Goal: Task Accomplishment & Management: Manage account settings

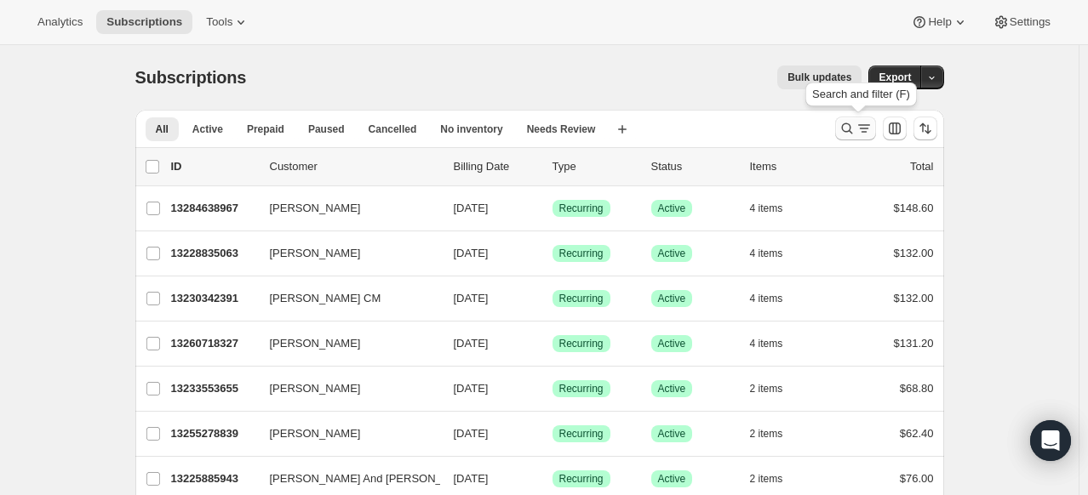
click at [845, 120] on icon "Search and filter results" at bounding box center [847, 128] width 17 height 17
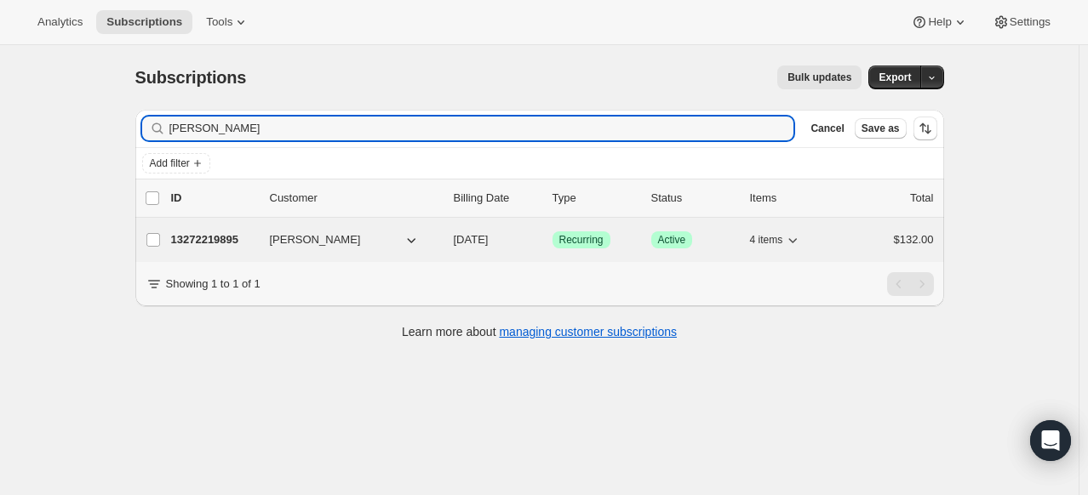
type input "[PERSON_NAME]"
click at [232, 239] on p "13272219895" at bounding box center [213, 240] width 85 height 17
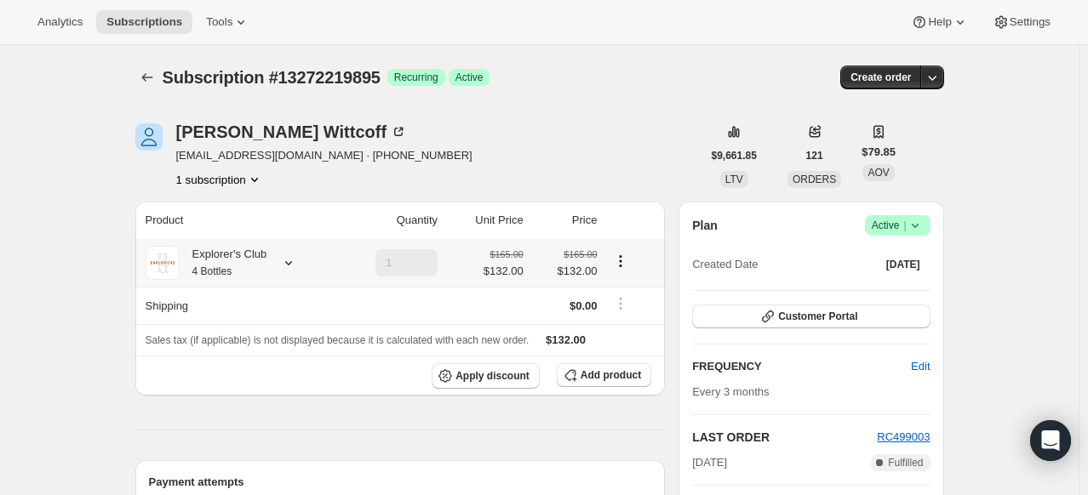
click at [292, 264] on icon at bounding box center [288, 263] width 7 height 4
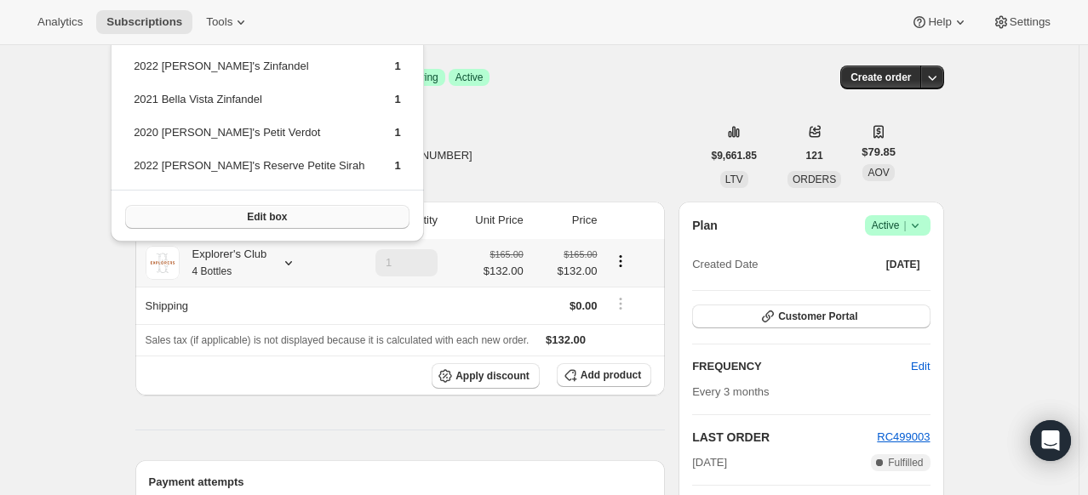
click at [259, 217] on button "Edit box" at bounding box center [267, 217] width 284 height 24
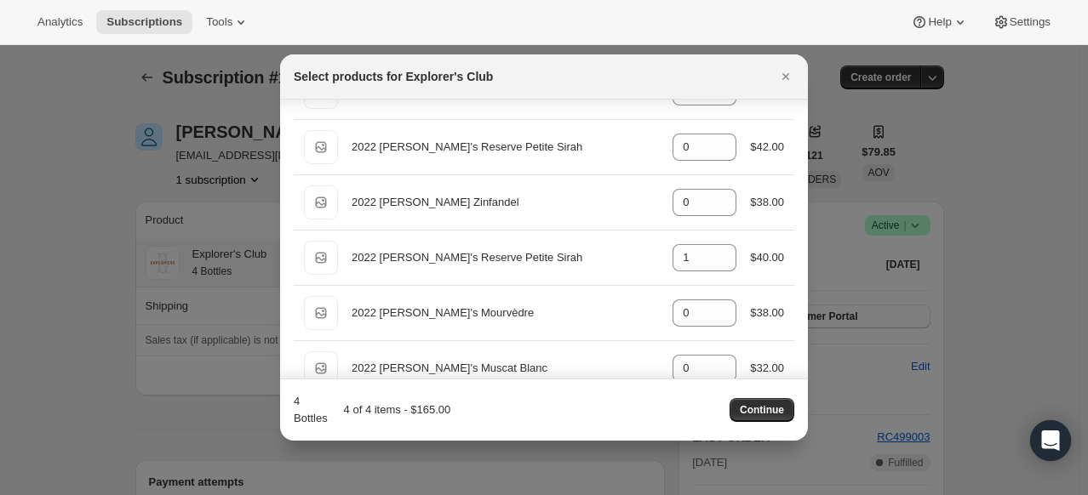
scroll to position [1022, 0]
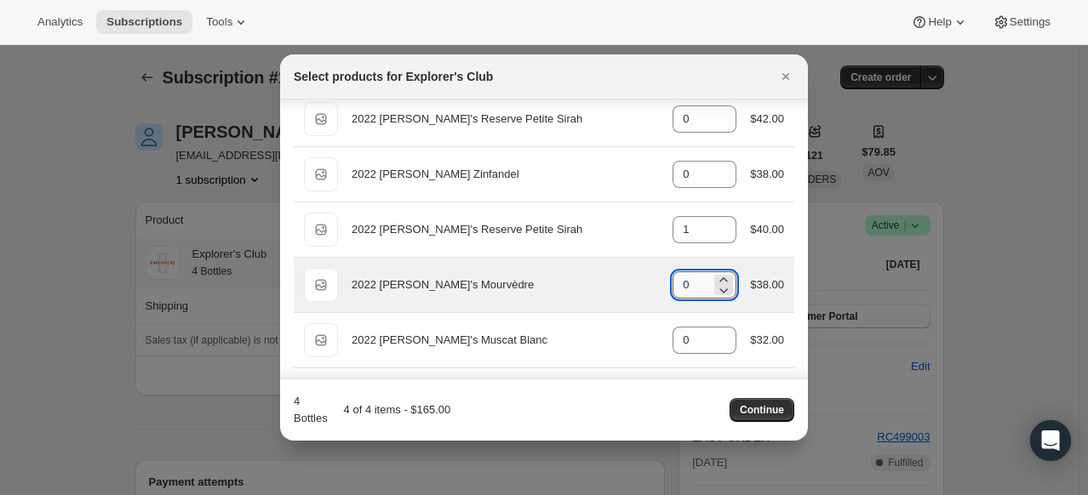
click at [691, 276] on input "0" at bounding box center [692, 285] width 38 height 27
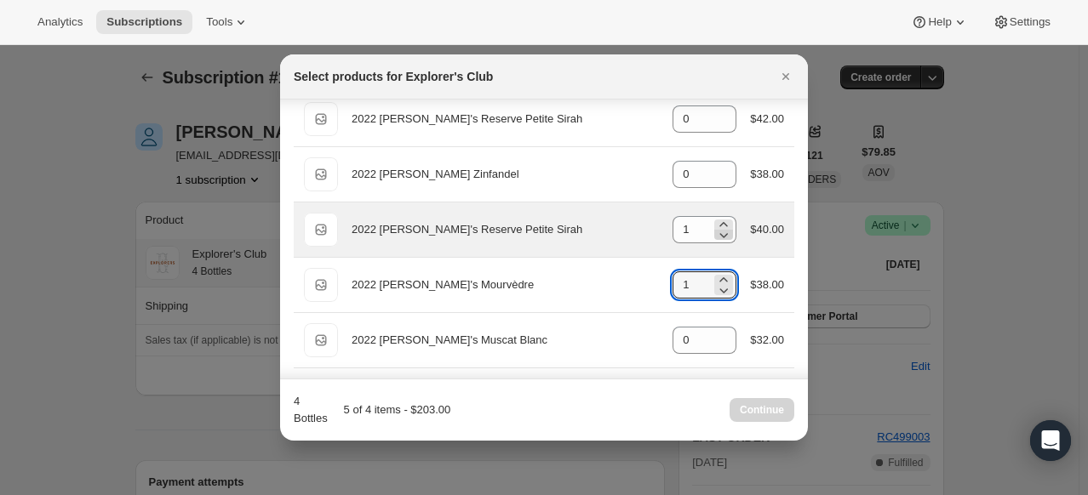
type input "1"
click at [719, 233] on icon ":reg:" at bounding box center [723, 234] width 17 height 17
type input "0"
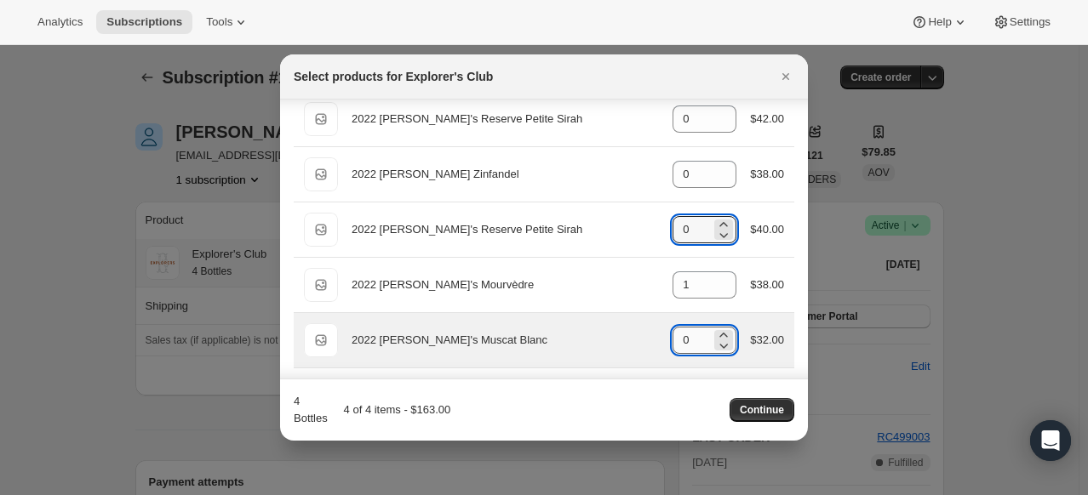
click at [690, 338] on input "0" at bounding box center [692, 340] width 38 height 27
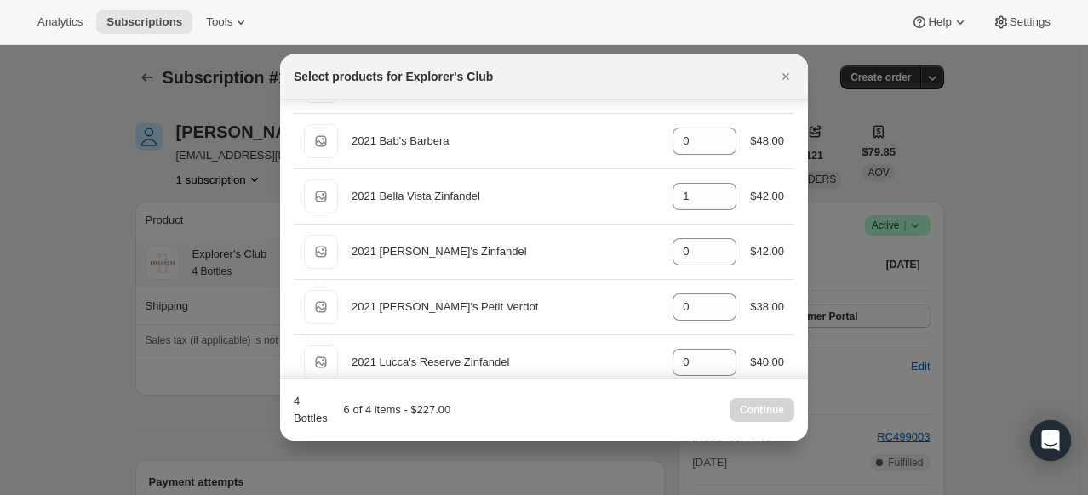
scroll to position [255, 0]
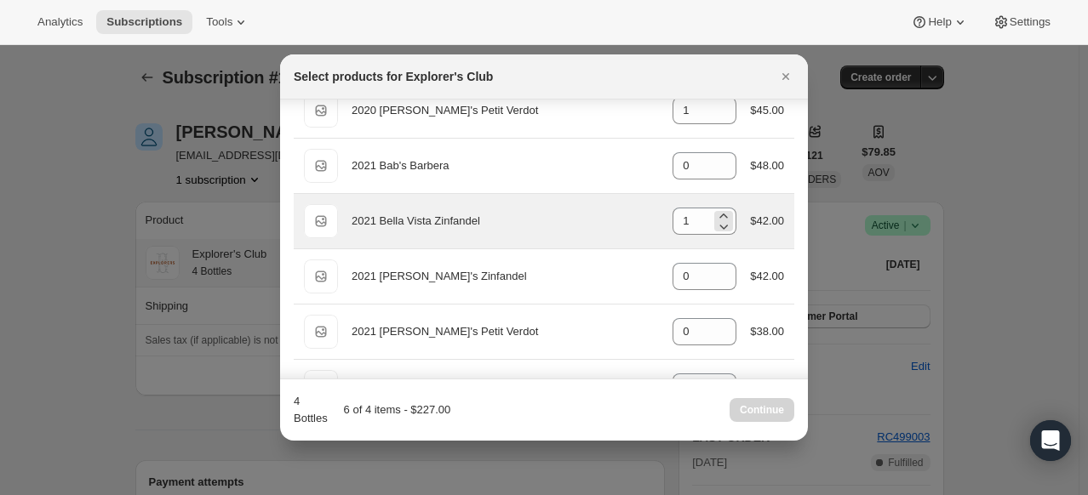
type input "2"
click at [726, 228] on div "1" at bounding box center [705, 221] width 64 height 27
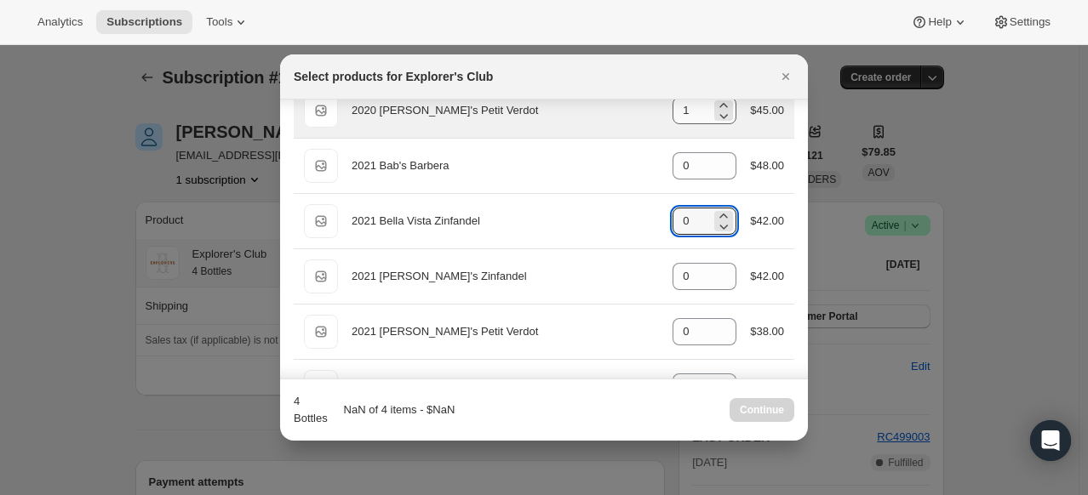
type input "0"
click at [694, 107] on input "1" at bounding box center [692, 110] width 38 height 27
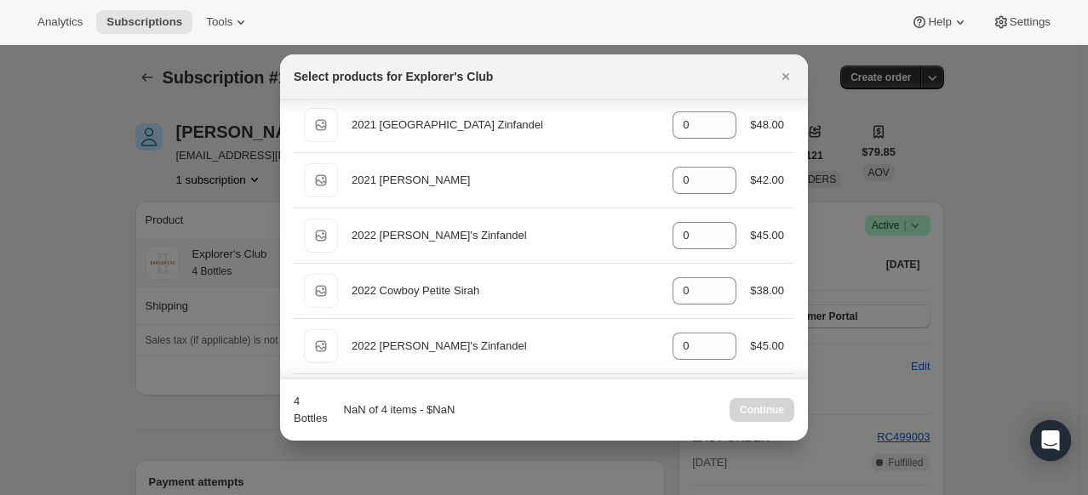
scroll to position [766, 0]
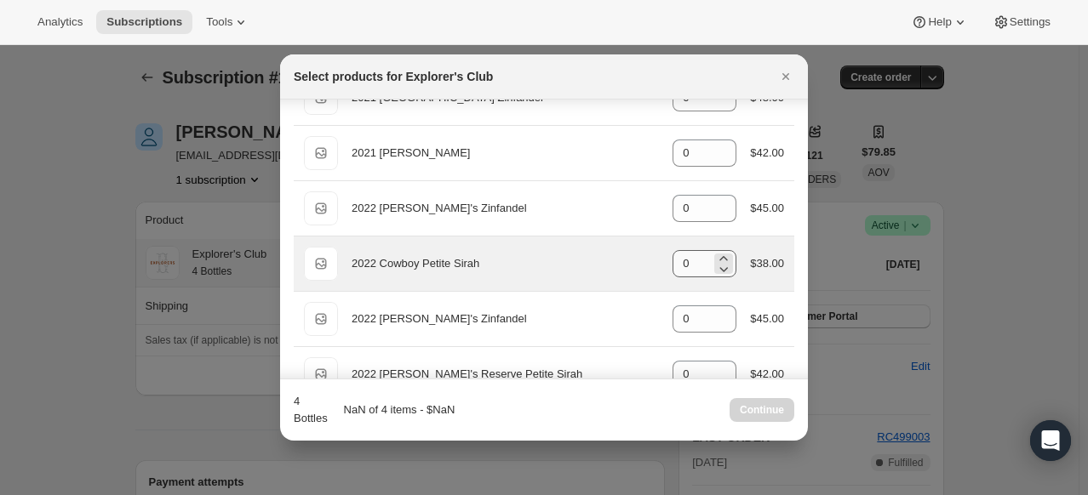
type input "0"
click at [687, 267] on input "0" at bounding box center [692, 263] width 38 height 27
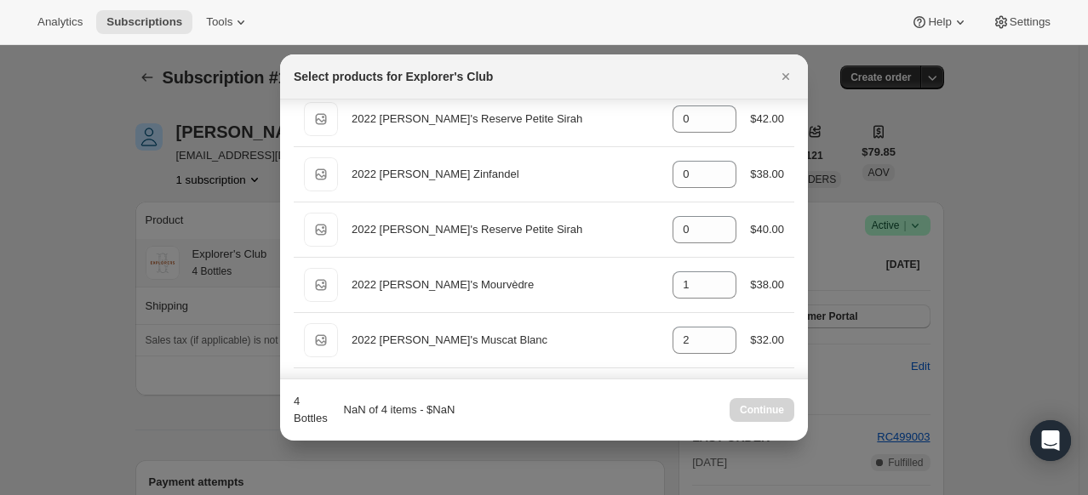
scroll to position [1107, 0]
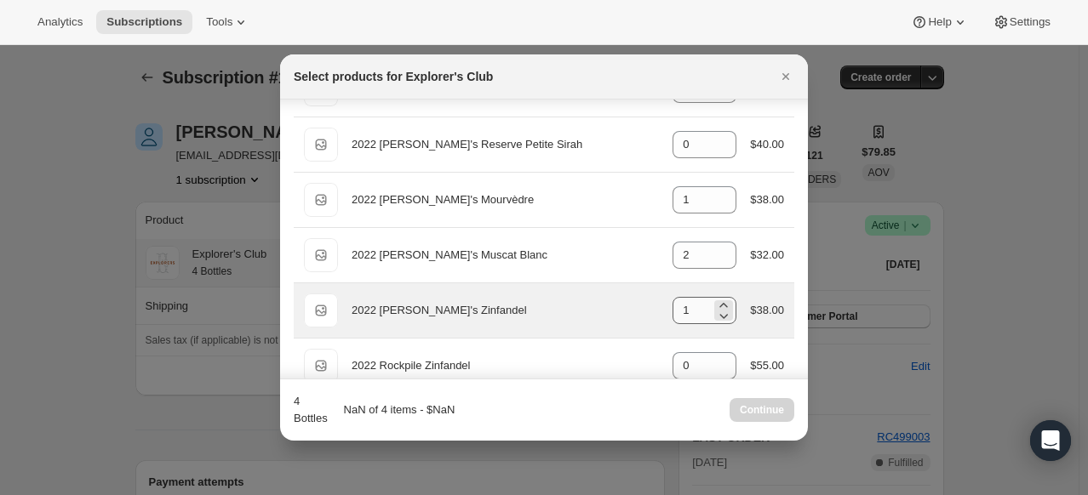
type input "1"
click at [693, 303] on input "1" at bounding box center [692, 310] width 38 height 27
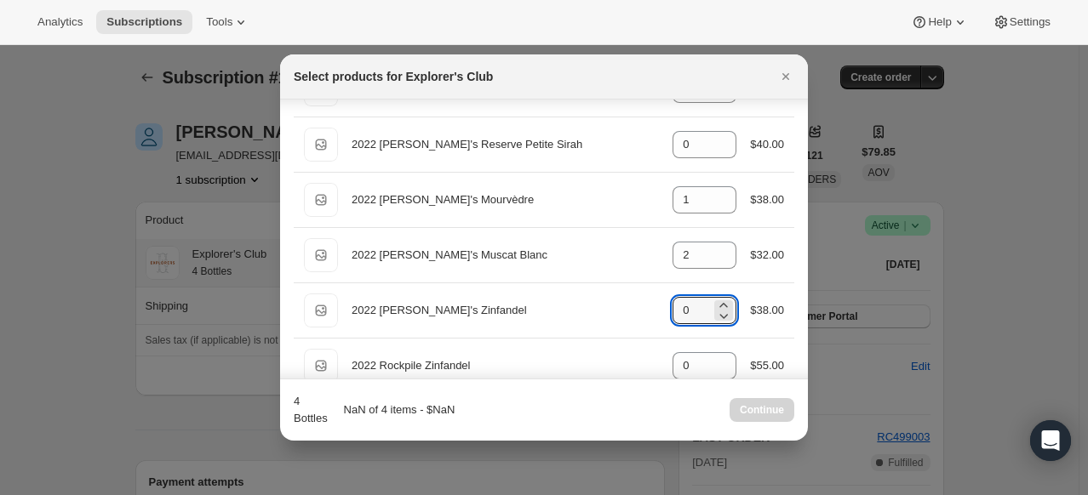
type input "0"
click at [666, 421] on div "4 Bottles NaN of 4 items - $NaN Continue" at bounding box center [544, 410] width 501 height 34
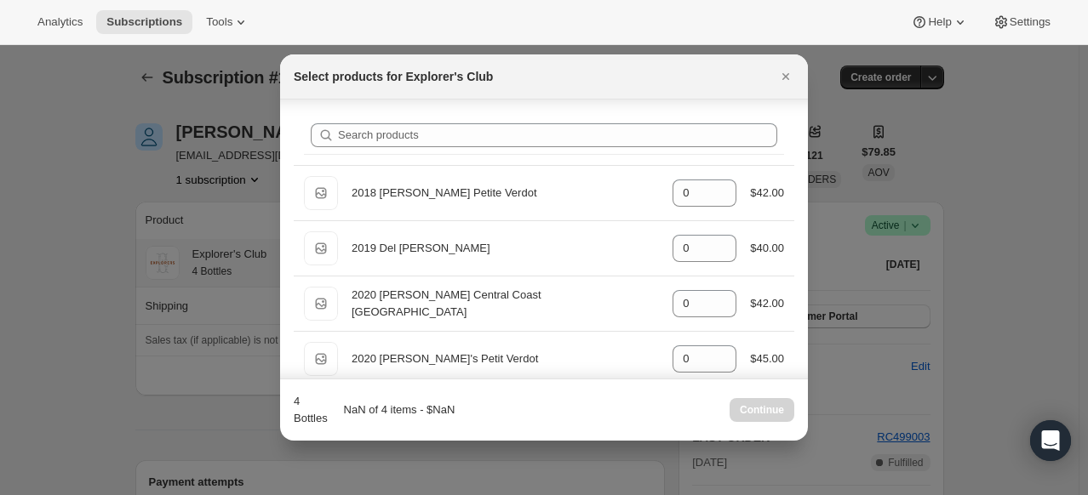
scroll to position [0, 0]
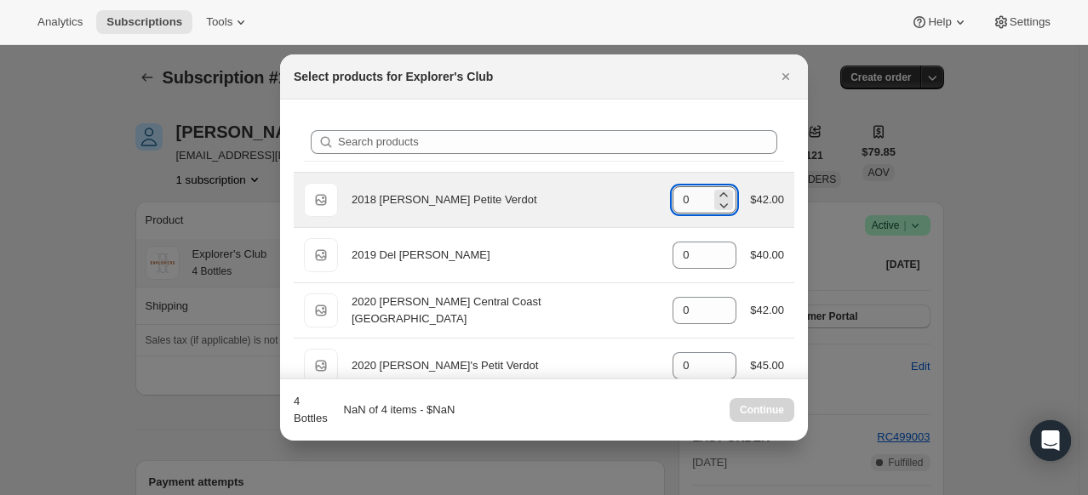
click at [691, 203] on input "0" at bounding box center [692, 199] width 38 height 27
type input "0"
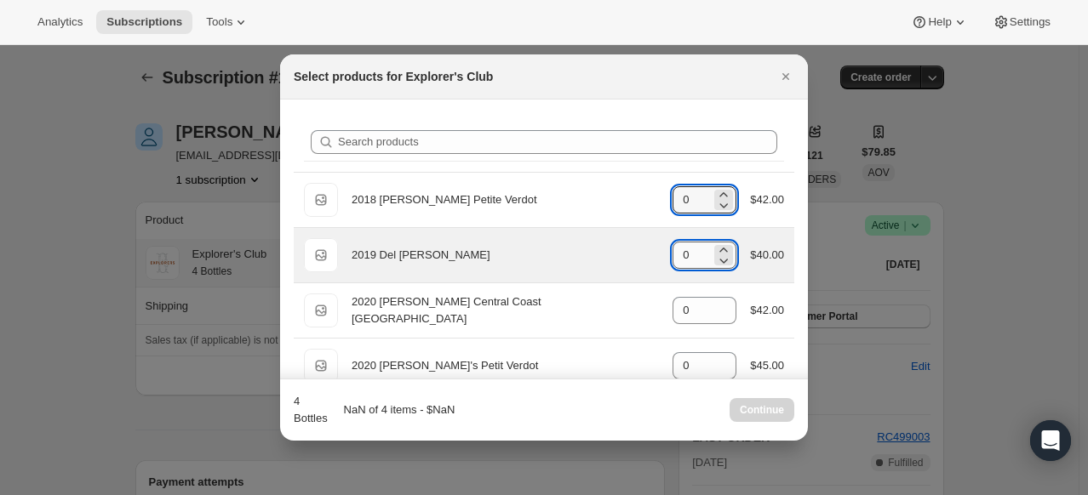
click at [689, 255] on input "0" at bounding box center [692, 255] width 38 height 27
type input "0"
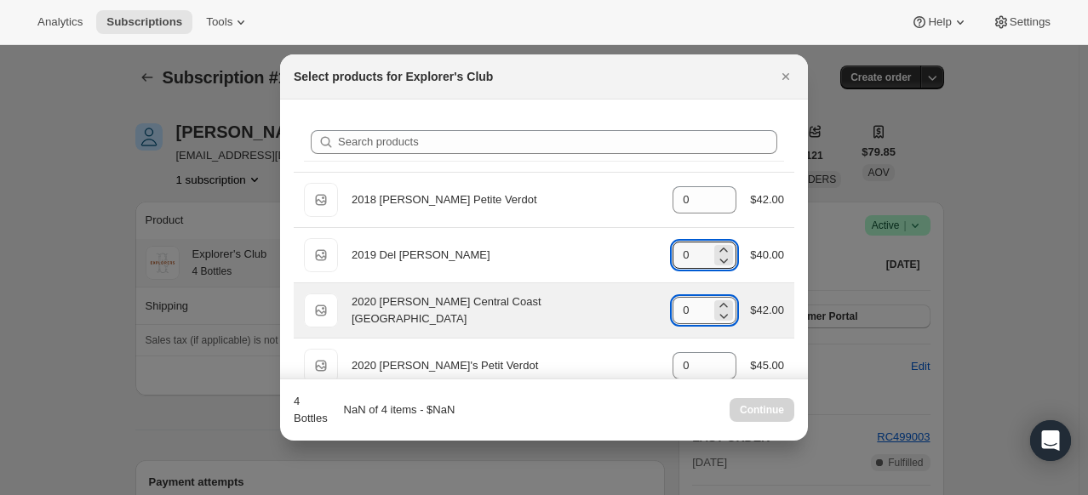
click at [684, 313] on input "0" at bounding box center [692, 310] width 38 height 27
type input "0"
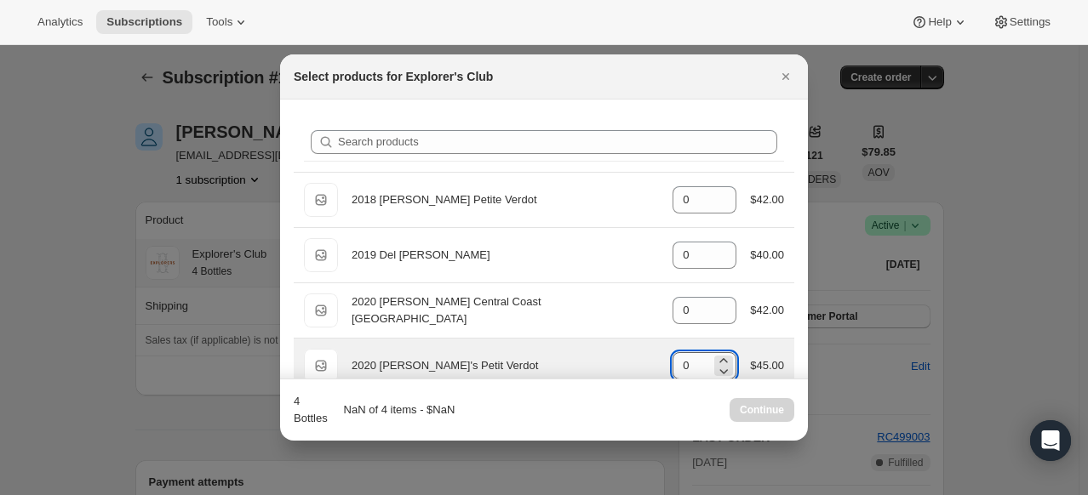
click at [690, 359] on input "0" at bounding box center [692, 365] width 38 height 27
type input "0"
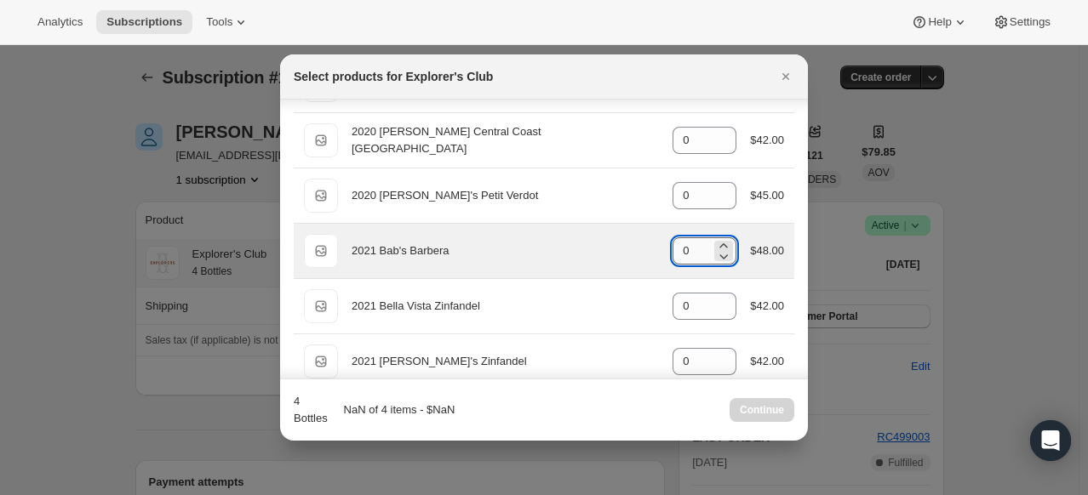
click at [689, 245] on input "0" at bounding box center [692, 251] width 38 height 27
type input "0"
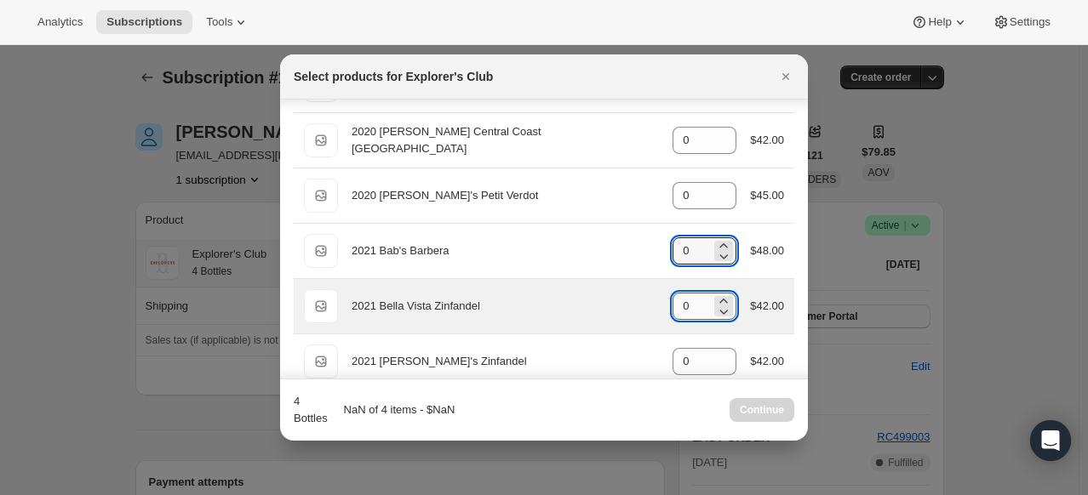
click at [692, 302] on input "0" at bounding box center [692, 306] width 38 height 27
type input "0"
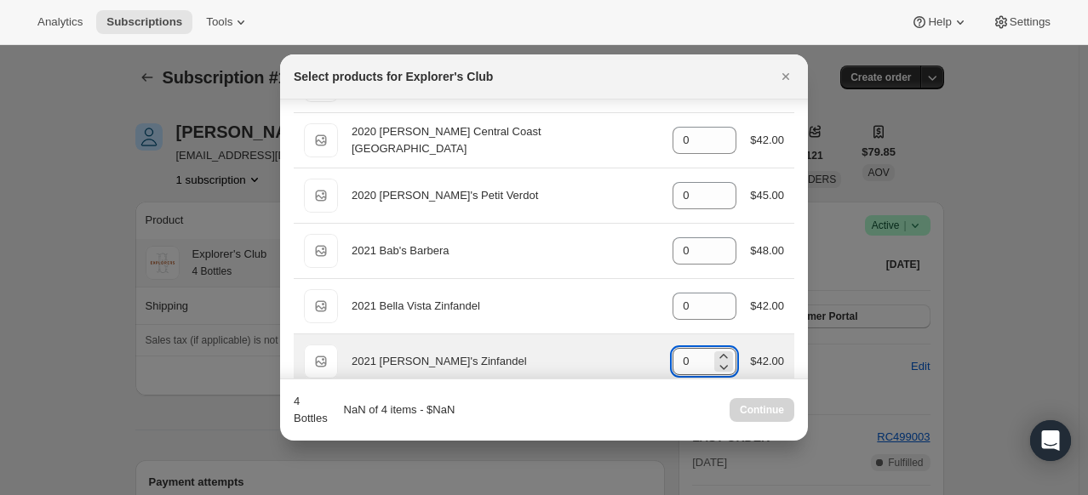
click at [693, 363] on input "0" at bounding box center [692, 361] width 38 height 27
type input "0"
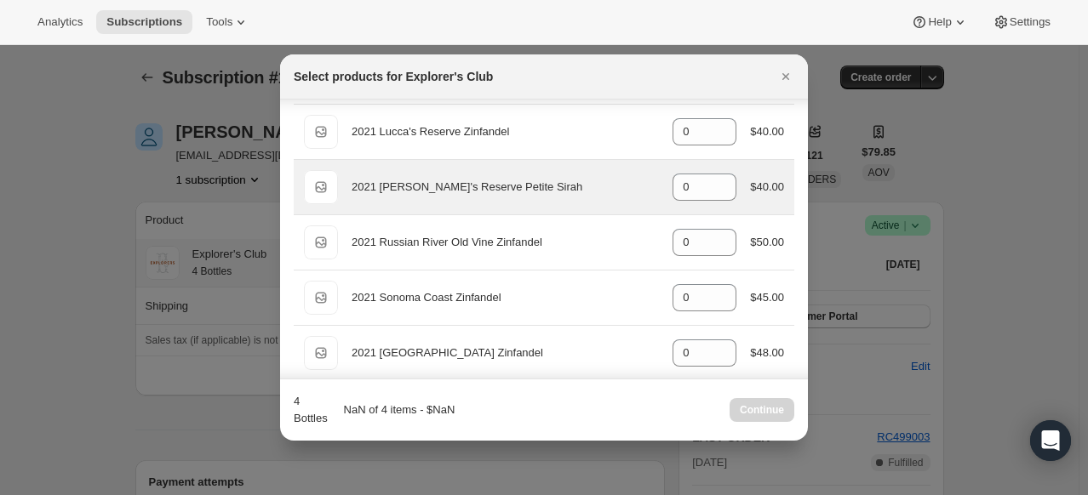
scroll to position [426, 0]
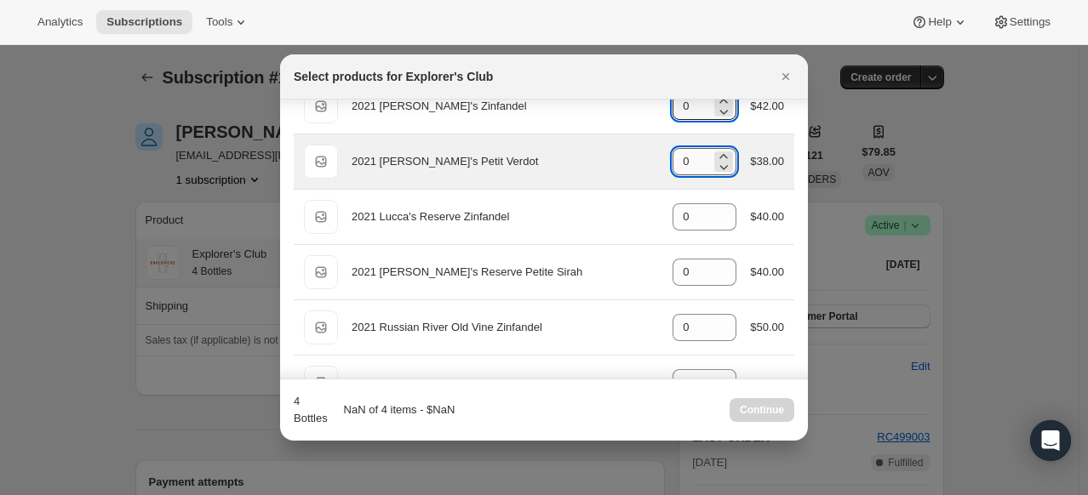
click at [698, 162] on input "0" at bounding box center [692, 161] width 38 height 27
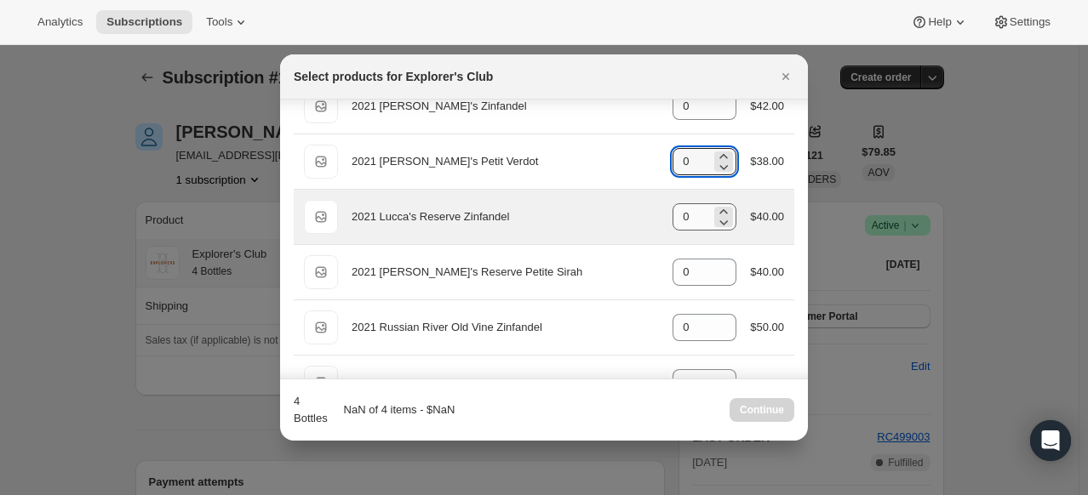
type input "0"
click at [690, 220] on input "0" at bounding box center [692, 216] width 38 height 27
click at [720, 221] on icon ":reg:" at bounding box center [724, 222] width 9 height 5
click at [718, 203] on icon ":reg:" at bounding box center [723, 211] width 17 height 17
click at [720, 220] on icon ":reg:" at bounding box center [724, 222] width 9 height 5
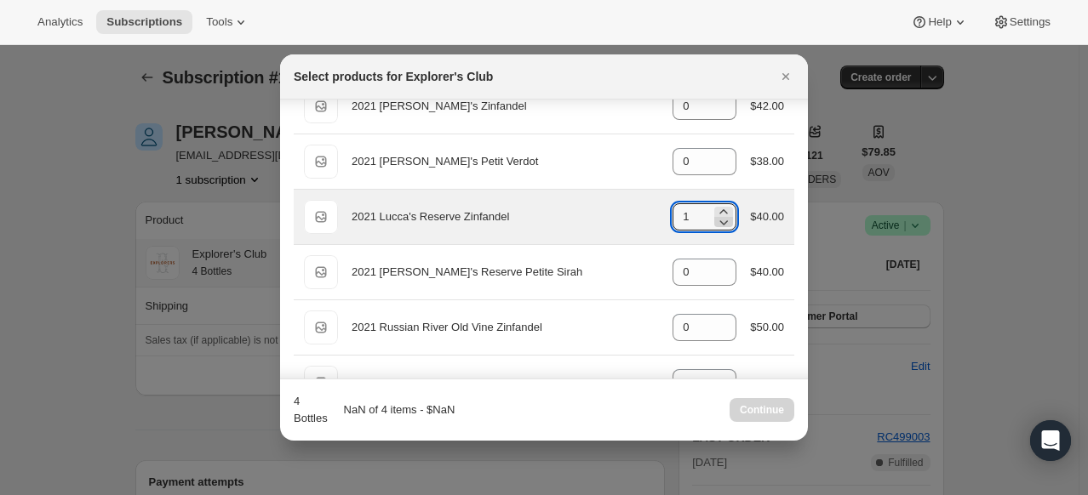
type input "0"
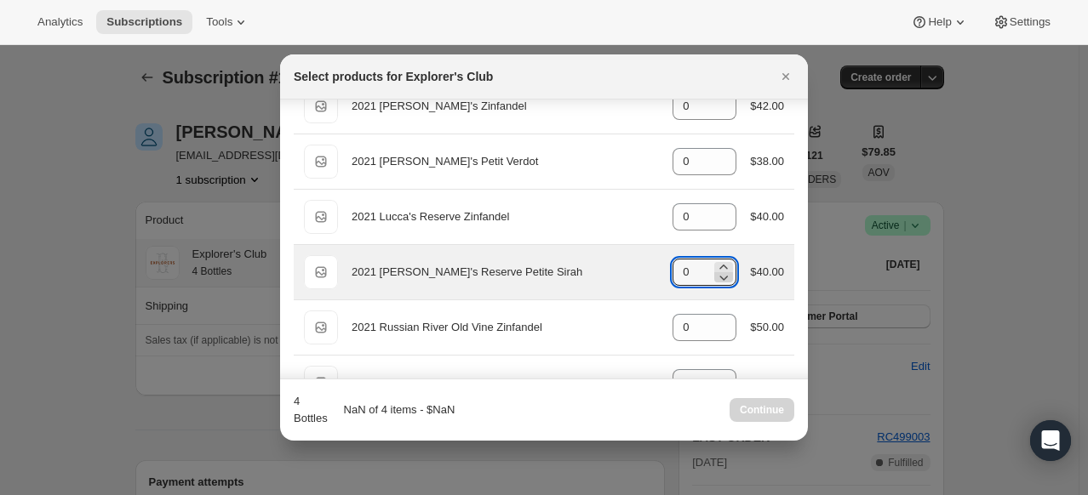
click at [715, 273] on icon ":reg:" at bounding box center [723, 277] width 17 height 17
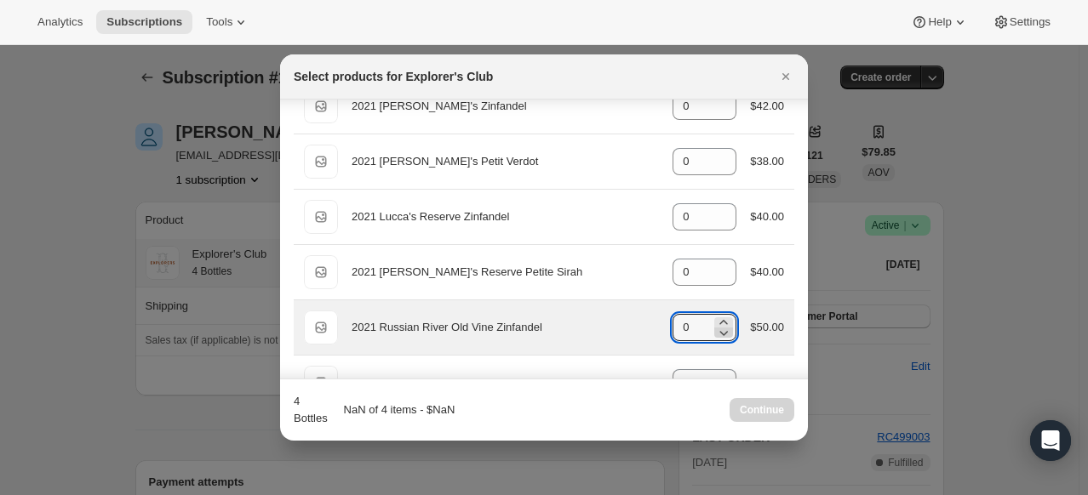
click at [715, 325] on icon ":reg:" at bounding box center [723, 332] width 17 height 17
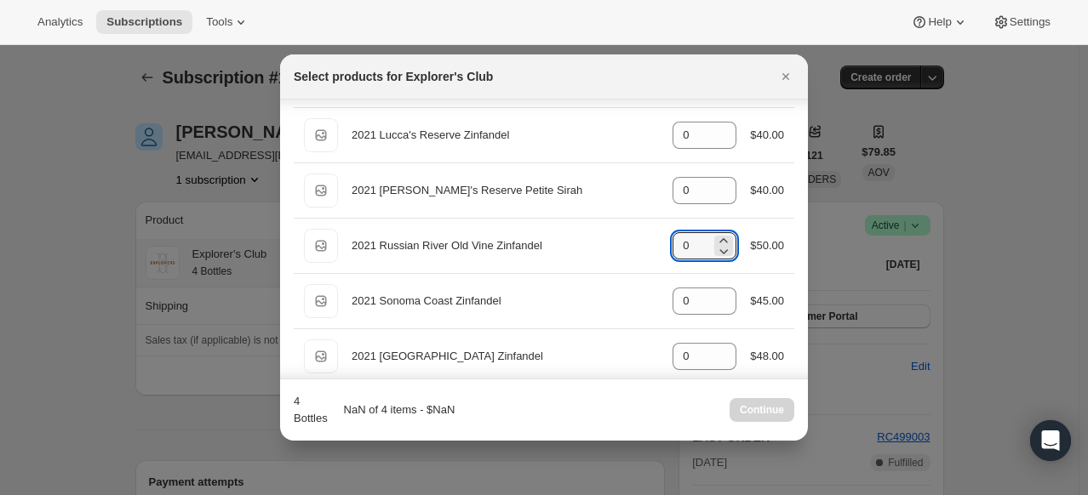
scroll to position [596, 0]
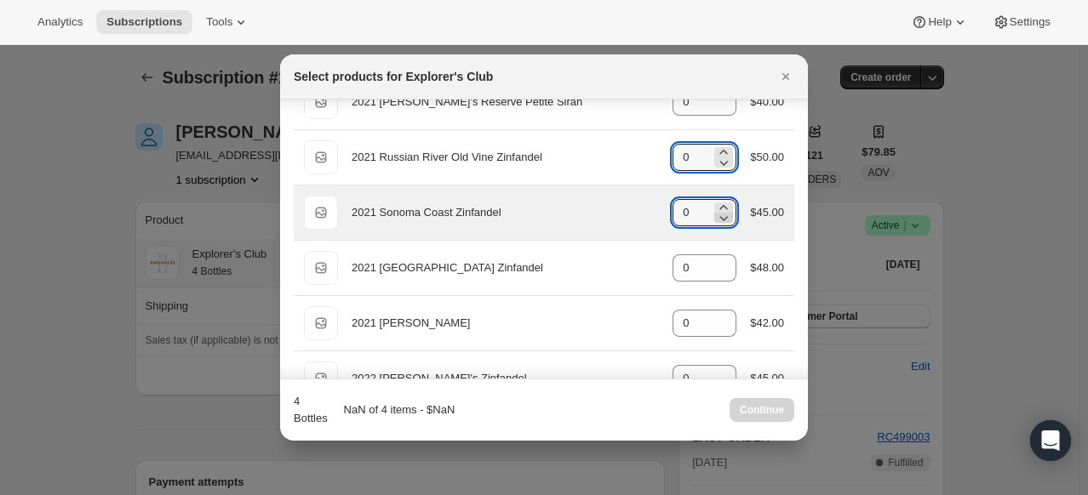
click at [717, 216] on icon ":reg:" at bounding box center [723, 217] width 17 height 17
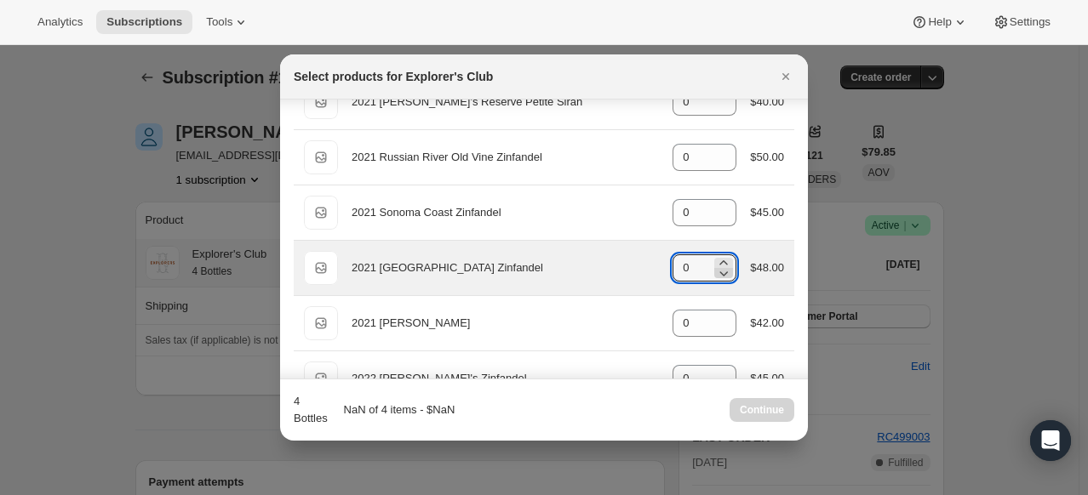
click at [719, 267] on icon ":reg:" at bounding box center [723, 273] width 17 height 17
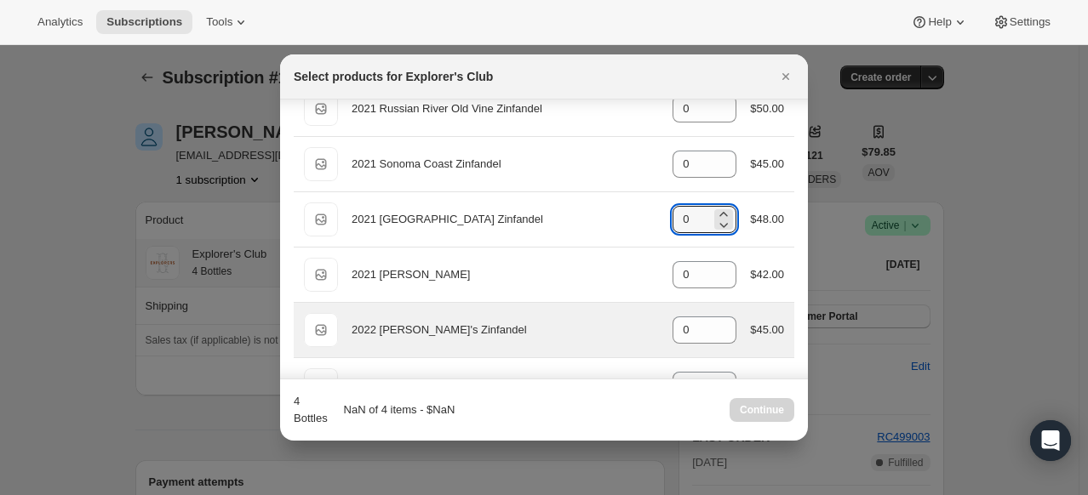
scroll to position [681, 0]
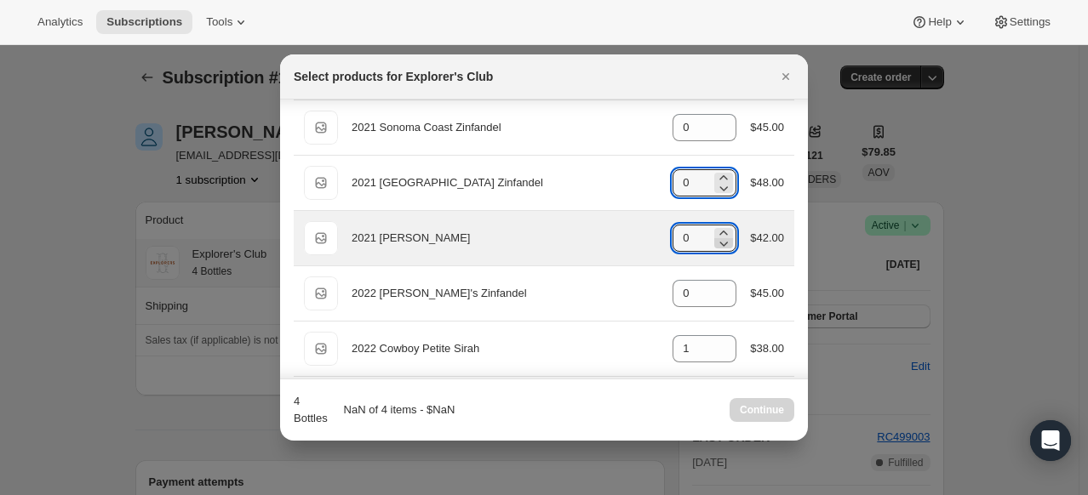
click at [716, 243] on icon ":reg:" at bounding box center [723, 243] width 17 height 17
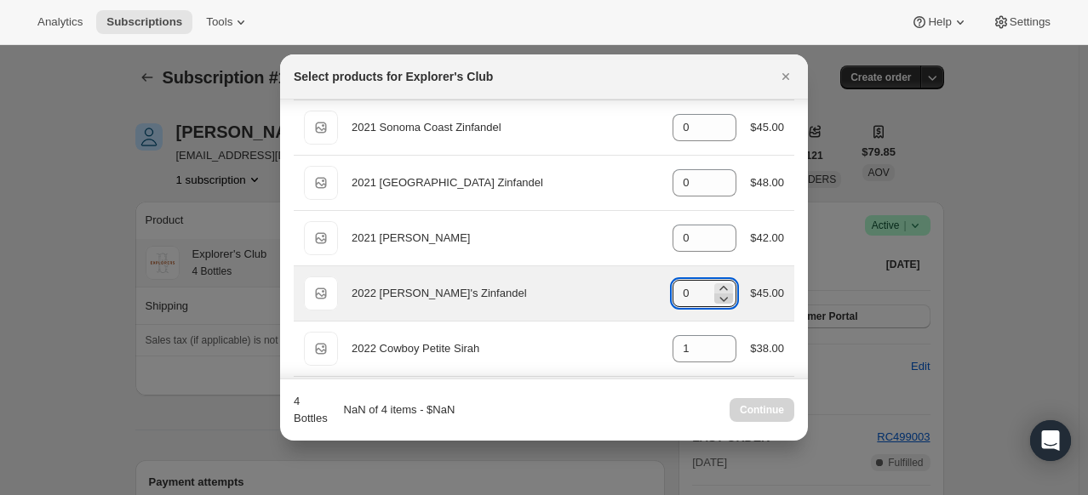
click at [724, 298] on icon ":reg:" at bounding box center [723, 298] width 17 height 17
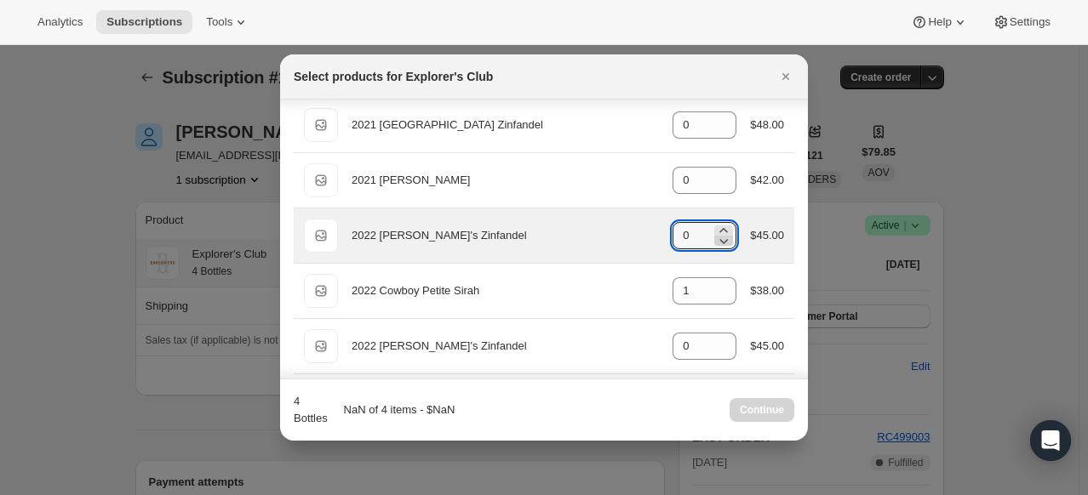
scroll to position [766, 0]
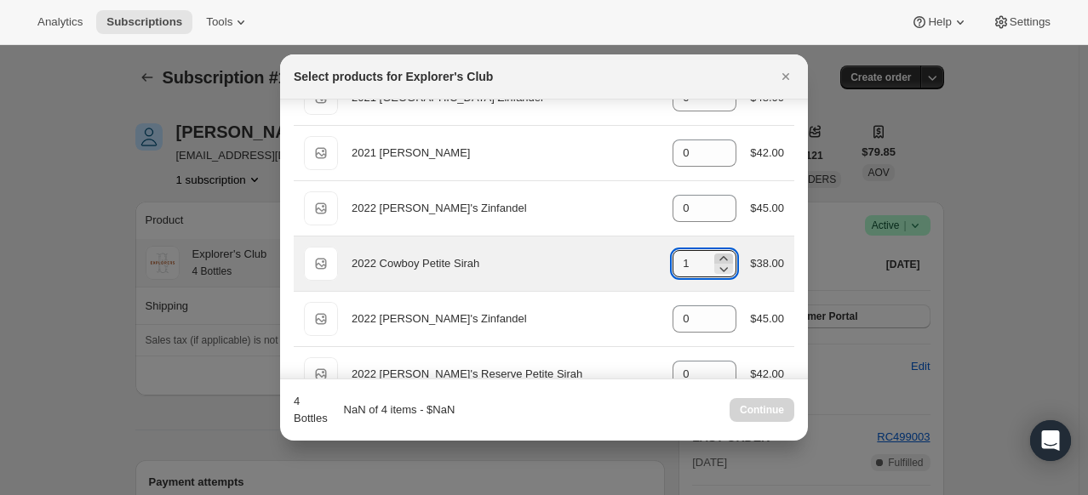
click at [718, 252] on icon ":reg:" at bounding box center [723, 258] width 17 height 17
click at [720, 267] on icon ":reg:" at bounding box center [724, 269] width 9 height 5
click at [721, 250] on icon ":reg:" at bounding box center [723, 258] width 17 height 17
type input "1"
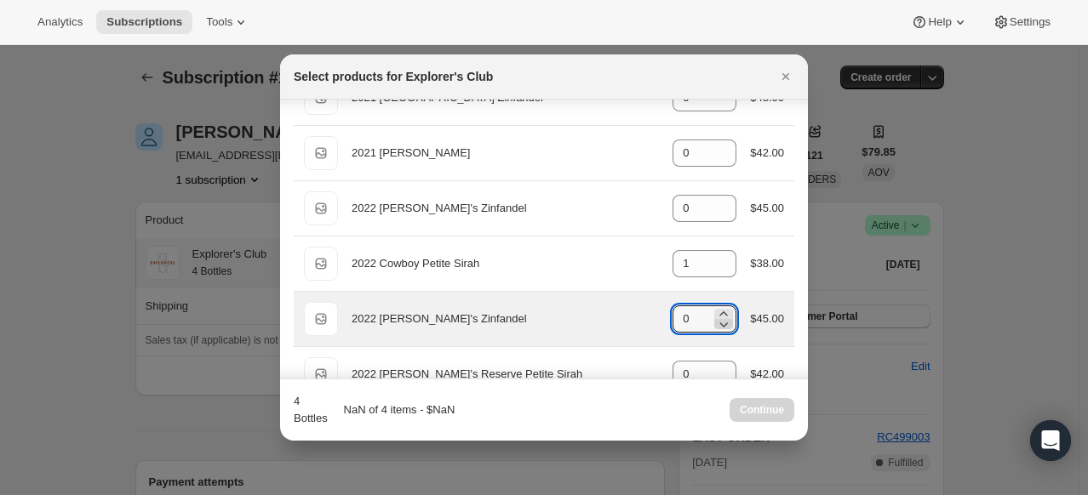
click at [715, 320] on icon ":reg:" at bounding box center [723, 324] width 17 height 17
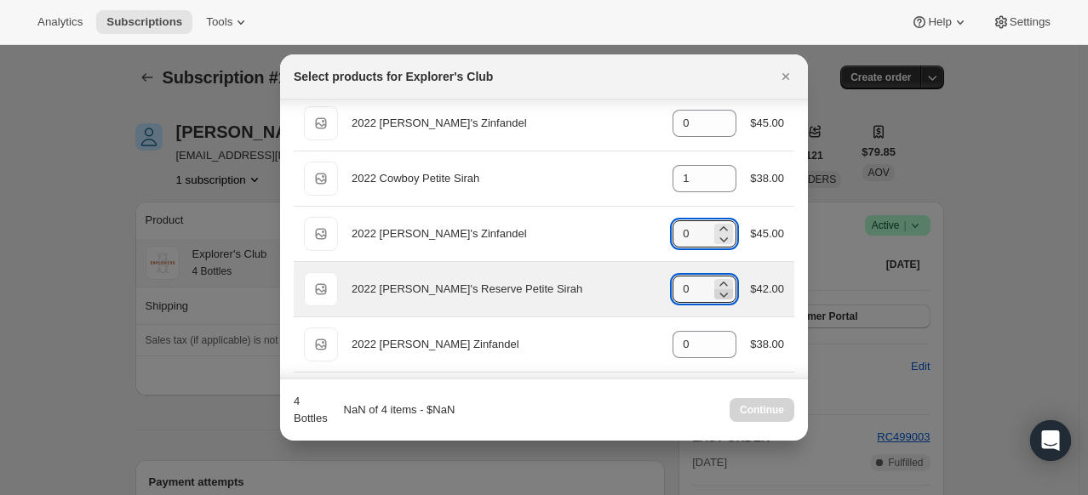
click at [715, 296] on icon ":reg:" at bounding box center [723, 294] width 17 height 17
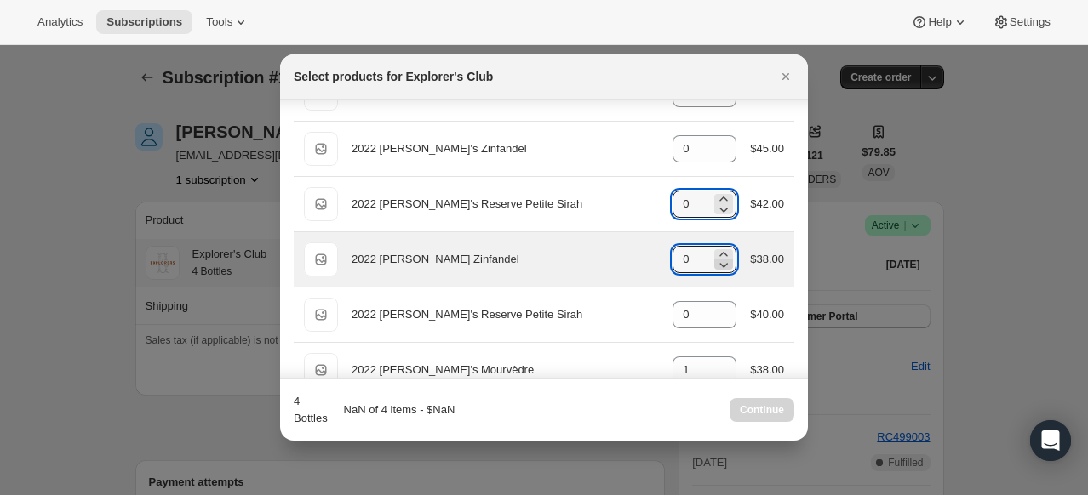
click at [722, 263] on icon ":reg:" at bounding box center [723, 264] width 17 height 17
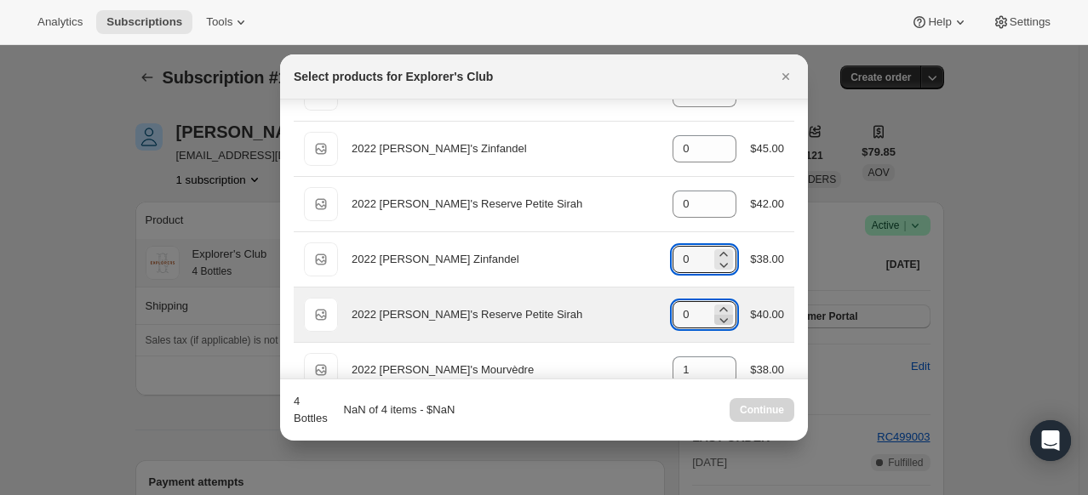
click at [725, 321] on div ":reg:" at bounding box center [723, 315] width 19 height 20
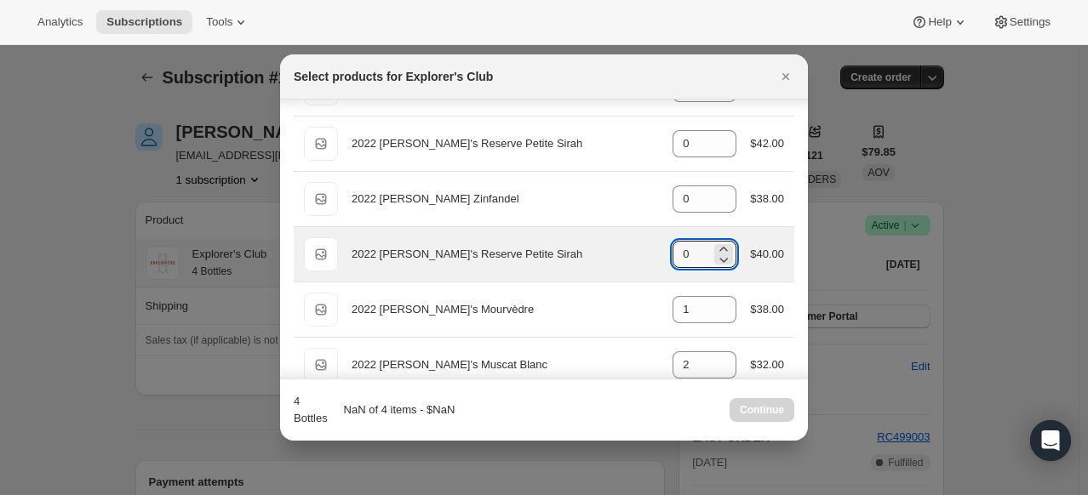
scroll to position [1022, 0]
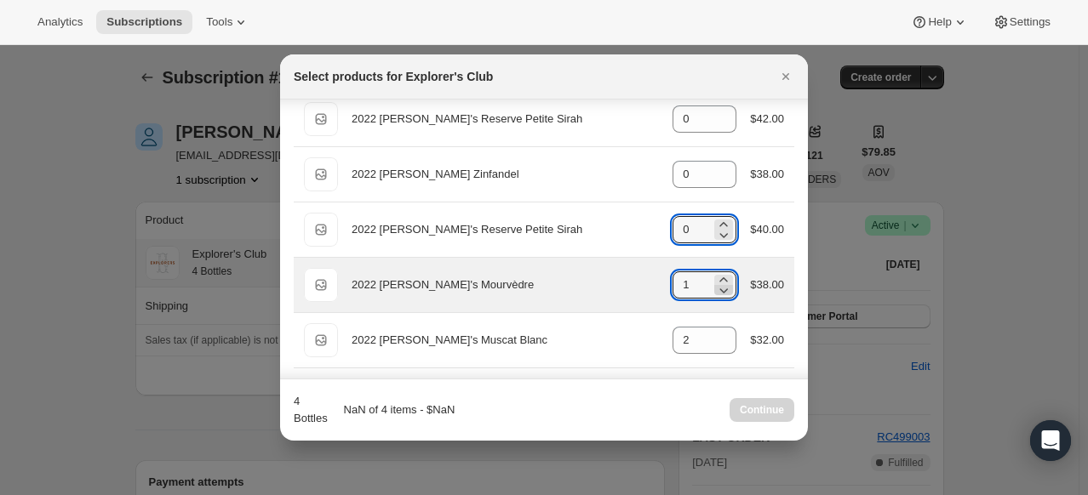
click at [719, 292] on icon ":reg:" at bounding box center [723, 290] width 17 height 17
click at [715, 272] on icon ":reg:" at bounding box center [723, 280] width 17 height 17
type input "1"
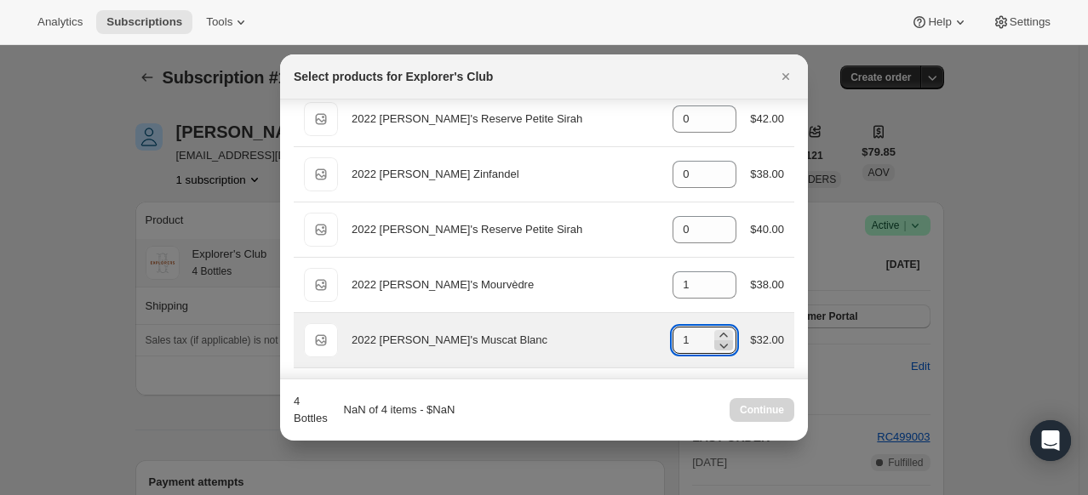
click at [721, 339] on icon ":reg:" at bounding box center [723, 345] width 17 height 17
click at [717, 327] on icon ":reg:" at bounding box center [723, 335] width 17 height 17
type input "2"
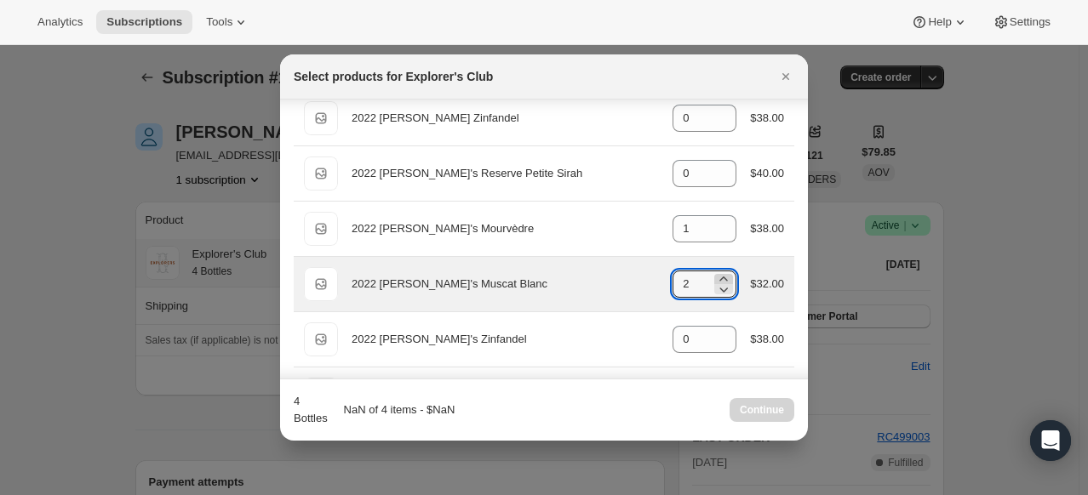
scroll to position [1107, 0]
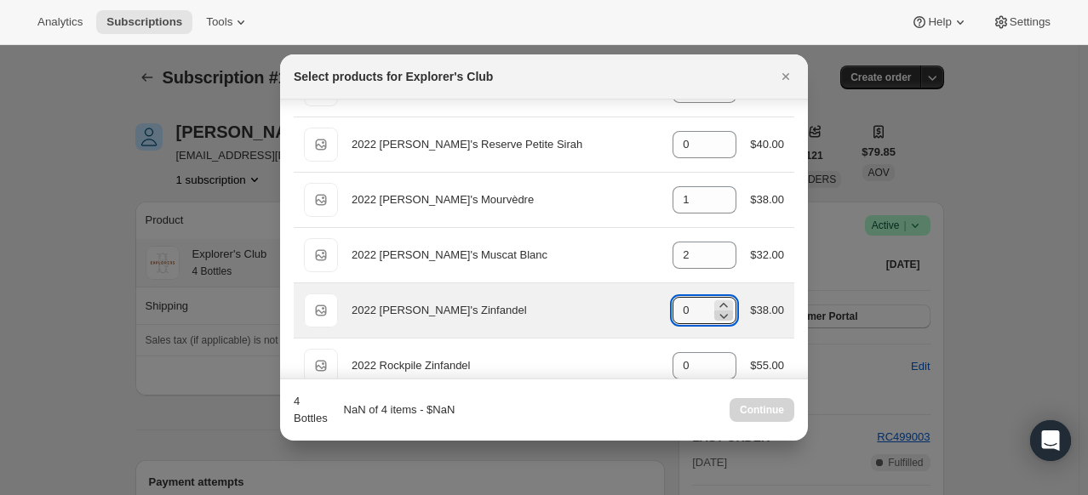
click at [719, 317] on icon ":reg:" at bounding box center [723, 315] width 17 height 17
type input "0"
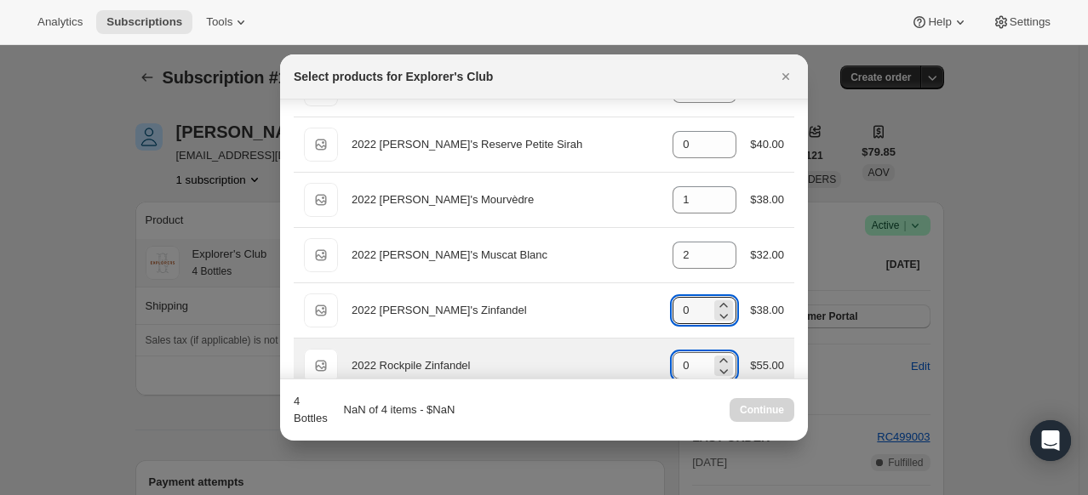
click at [685, 356] on input "0" at bounding box center [692, 365] width 38 height 27
type input "0"
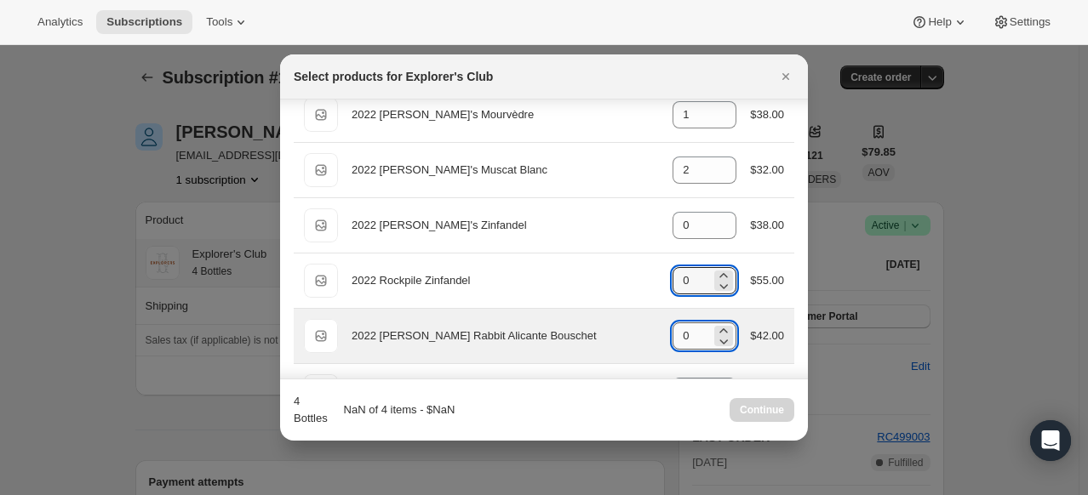
click at [687, 325] on input "0" at bounding box center [692, 336] width 38 height 27
type input "0"
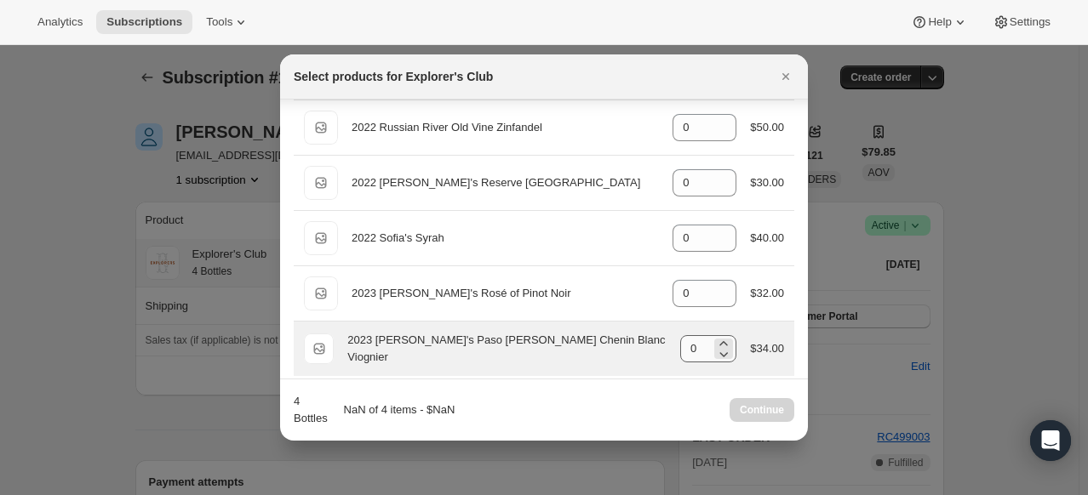
scroll to position [1461, 0]
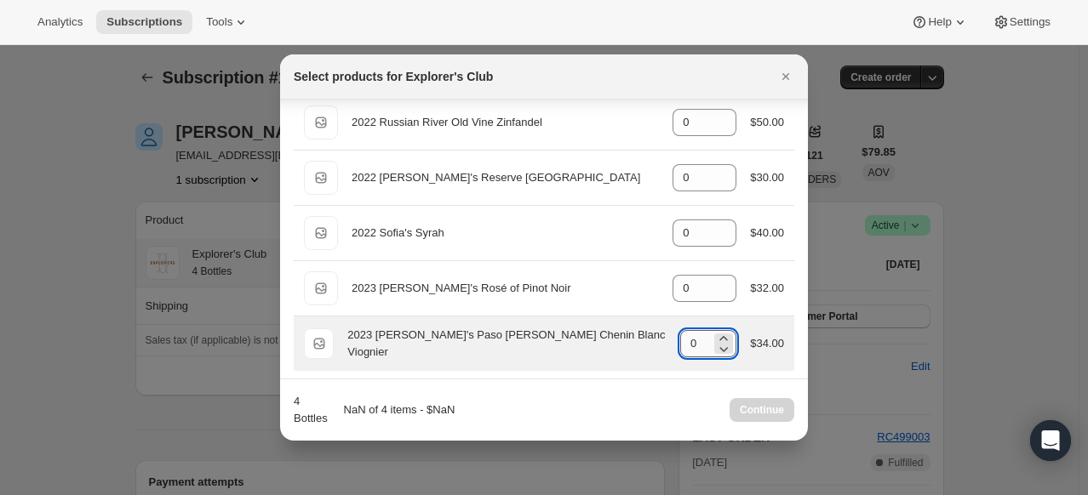
click at [691, 346] on input "0" at bounding box center [695, 343] width 31 height 27
type input "0"
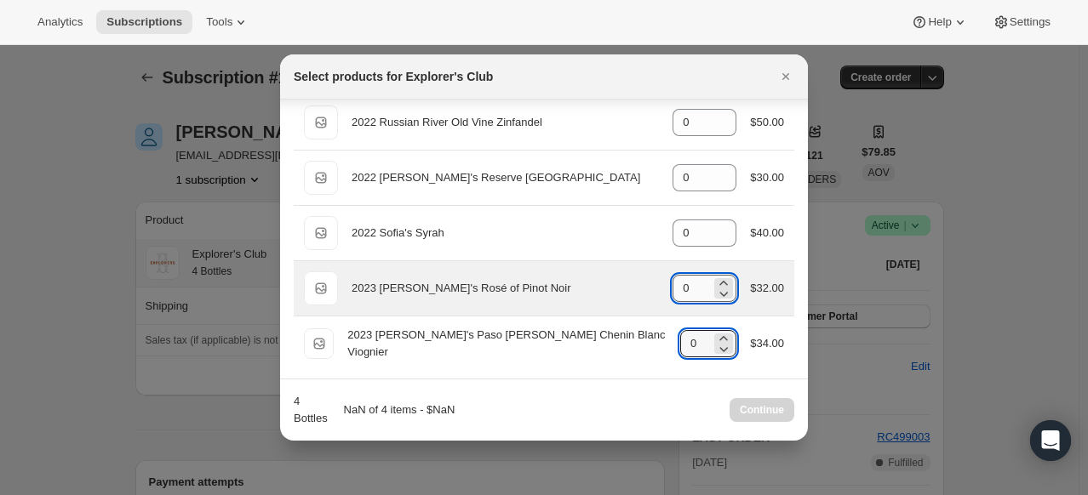
click at [697, 288] on input "0" at bounding box center [692, 288] width 38 height 27
type input "0"
click at [722, 287] on icon ":reg:" at bounding box center [723, 293] width 17 height 17
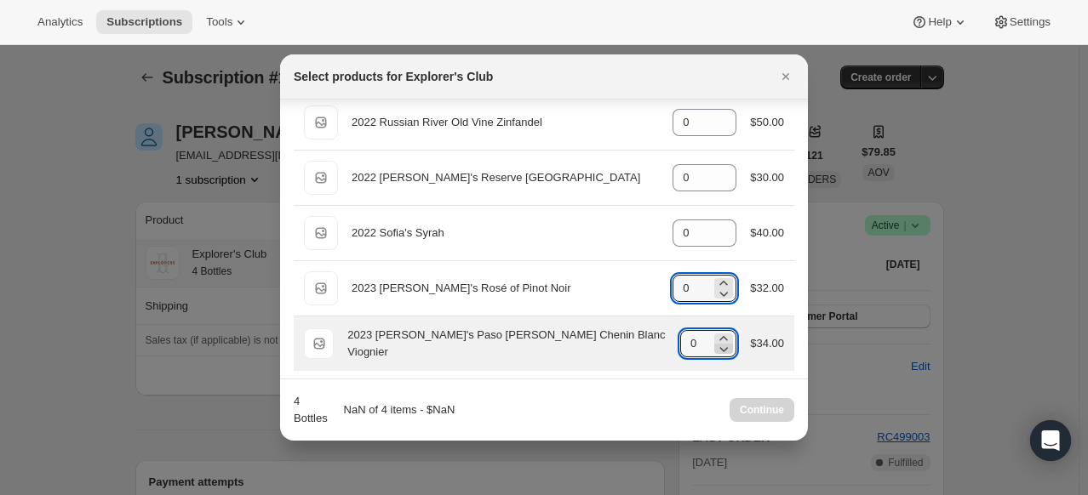
click at [720, 347] on icon ":reg:" at bounding box center [724, 349] width 9 height 5
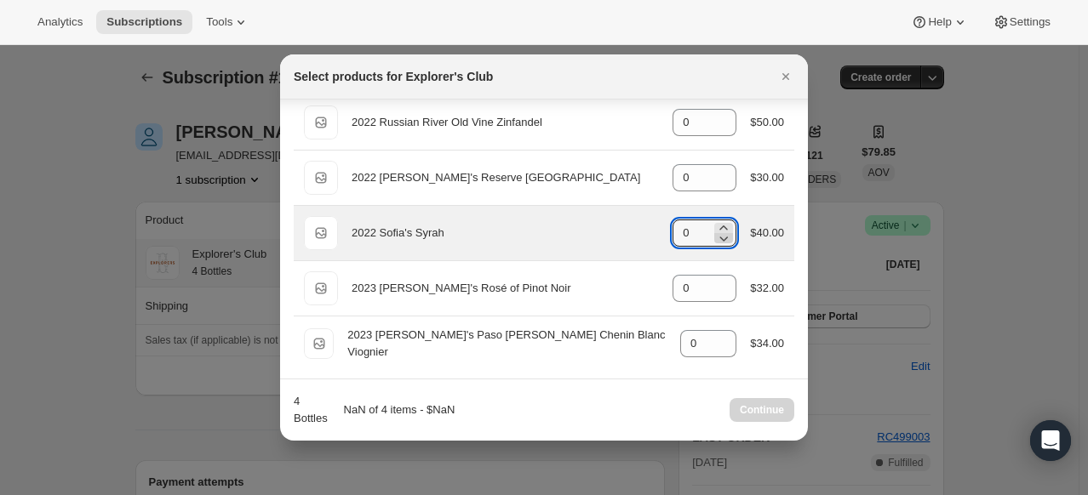
click at [720, 237] on icon ":reg:" at bounding box center [724, 239] width 9 height 5
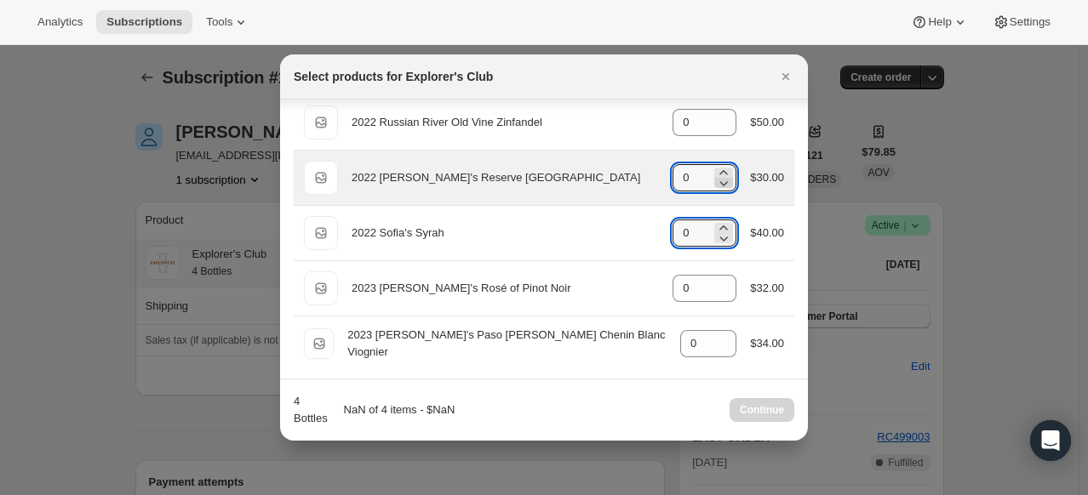
click at [718, 175] on icon ":reg:" at bounding box center [723, 183] width 17 height 17
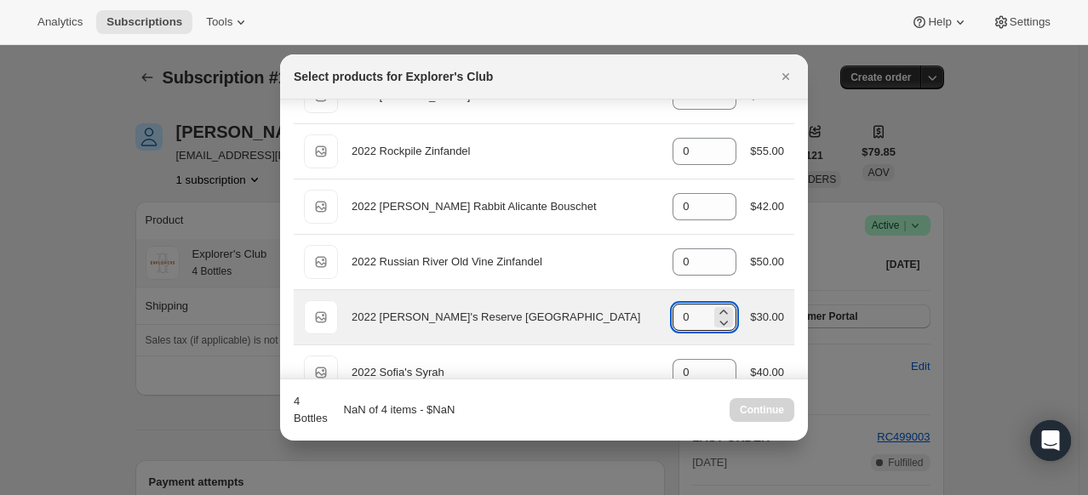
scroll to position [1291, 0]
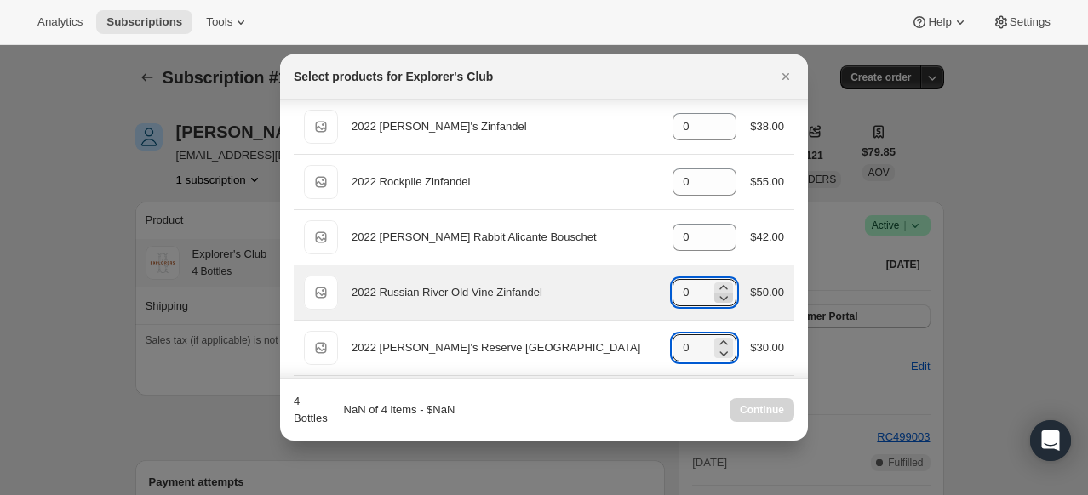
click at [721, 294] on icon ":reg:" at bounding box center [723, 297] width 17 height 17
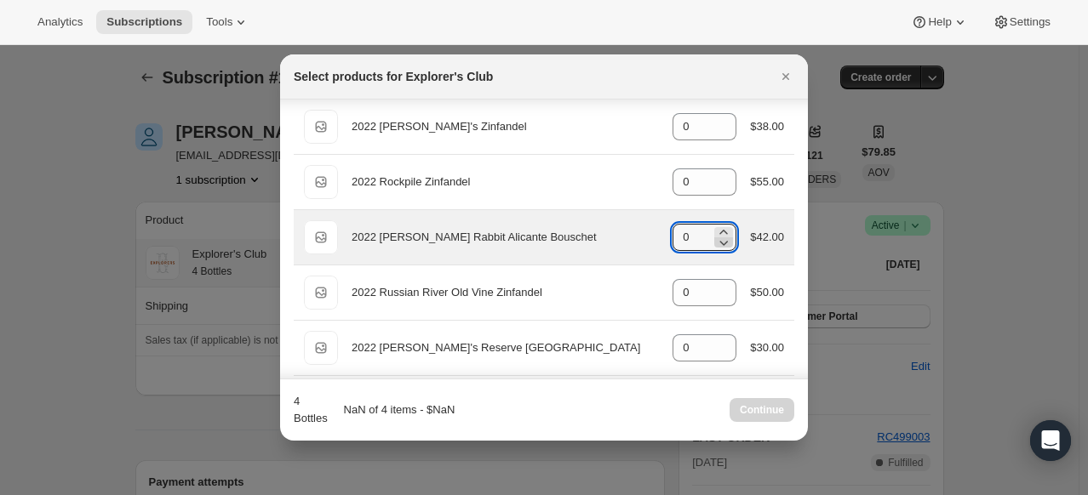
click at [722, 237] on icon ":reg:" at bounding box center [723, 242] width 17 height 17
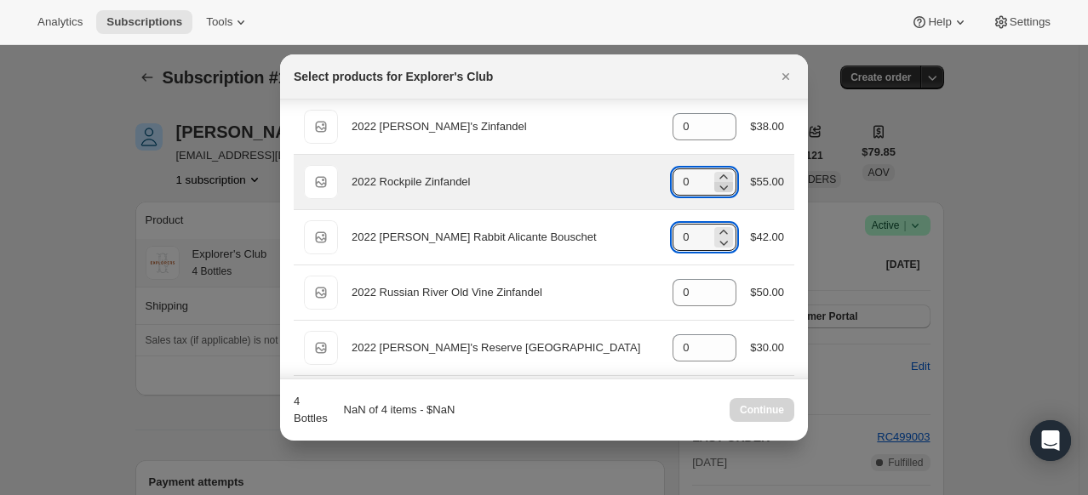
click at [719, 185] on icon ":reg:" at bounding box center [723, 187] width 17 height 17
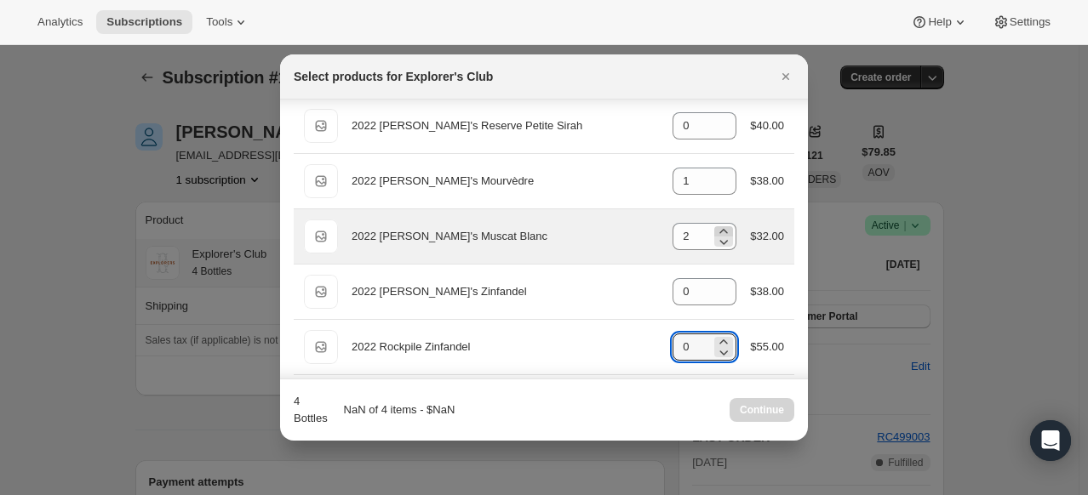
scroll to position [1120, 0]
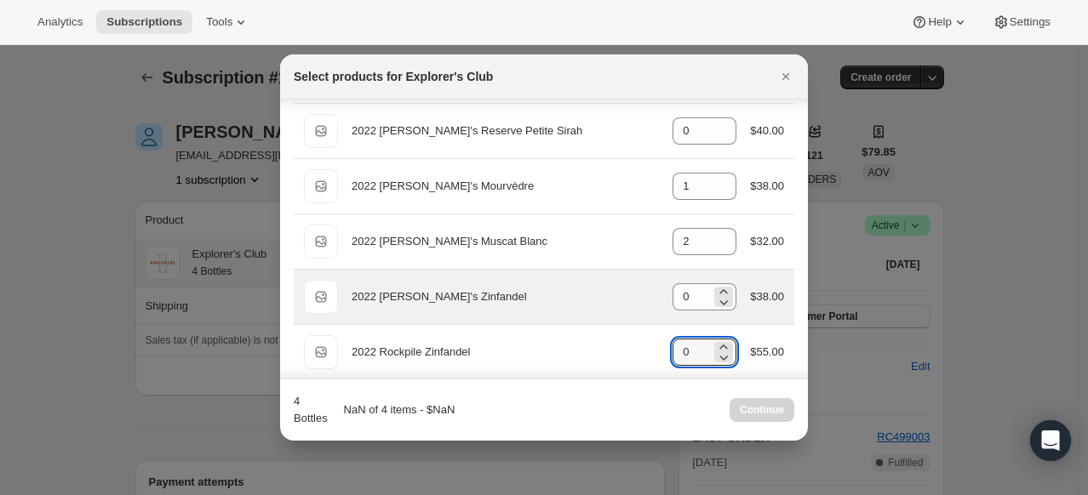
click at [725, 300] on div "0" at bounding box center [705, 296] width 64 height 27
click at [720, 301] on icon ":reg:" at bounding box center [724, 303] width 9 height 5
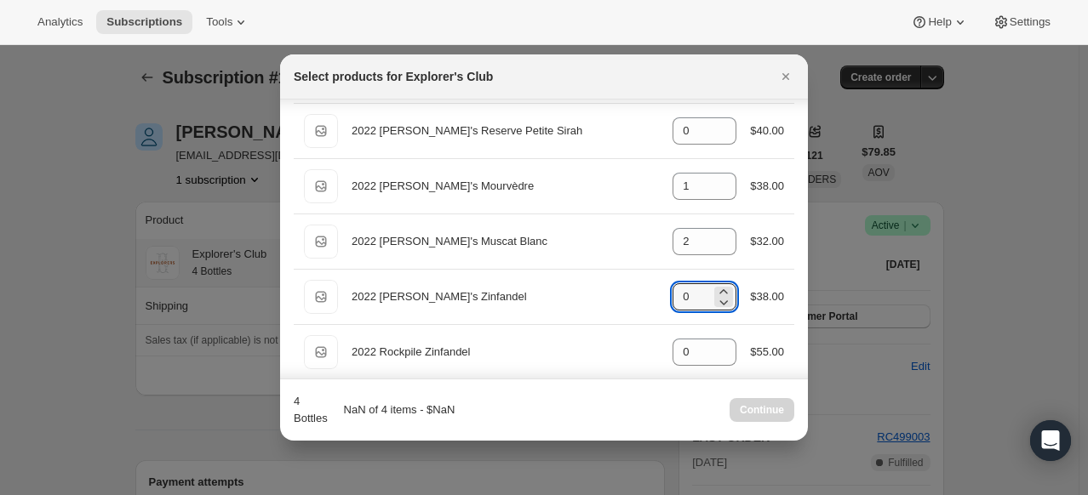
click at [749, 410] on div "Continue" at bounding box center [762, 410] width 65 height 24
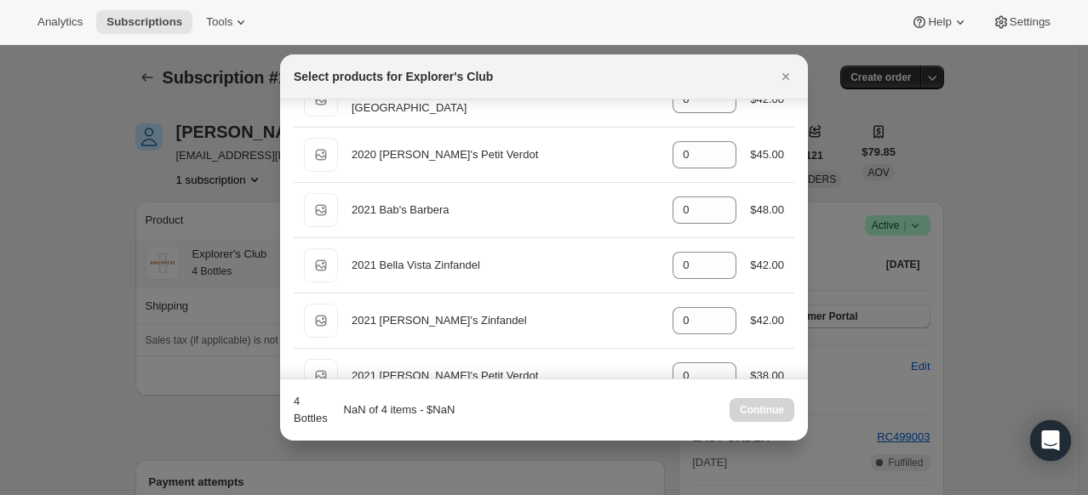
scroll to position [0, 0]
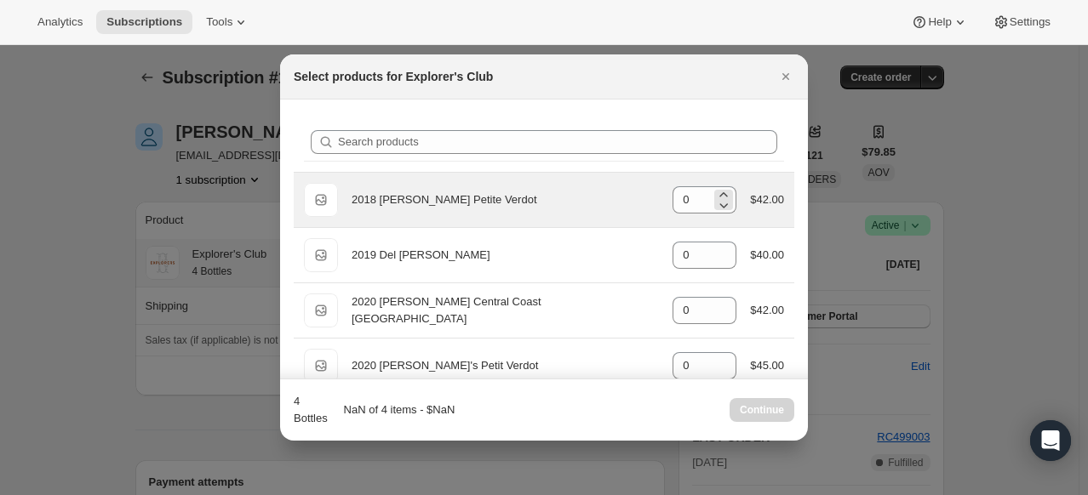
click at [706, 198] on div "0" at bounding box center [705, 199] width 64 height 27
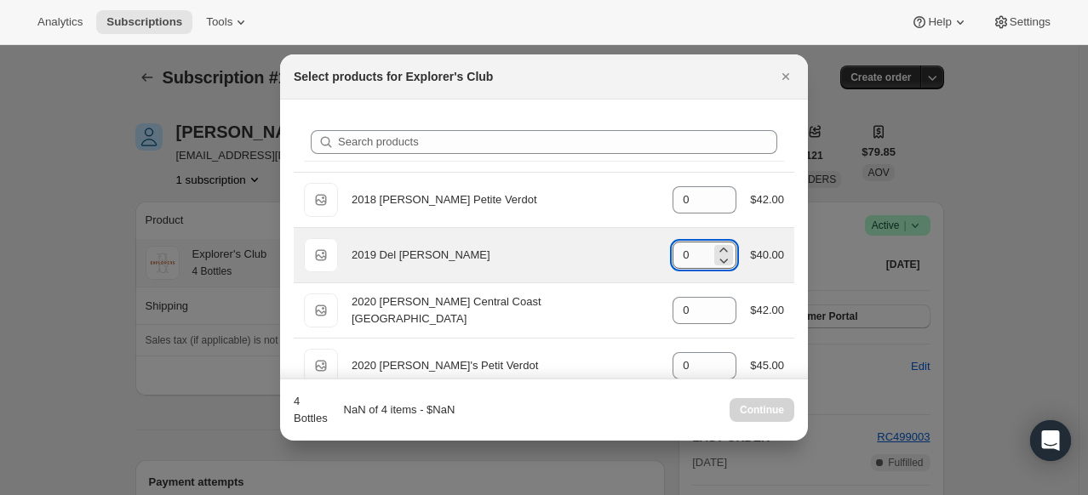
click at [702, 252] on input "0" at bounding box center [692, 255] width 38 height 27
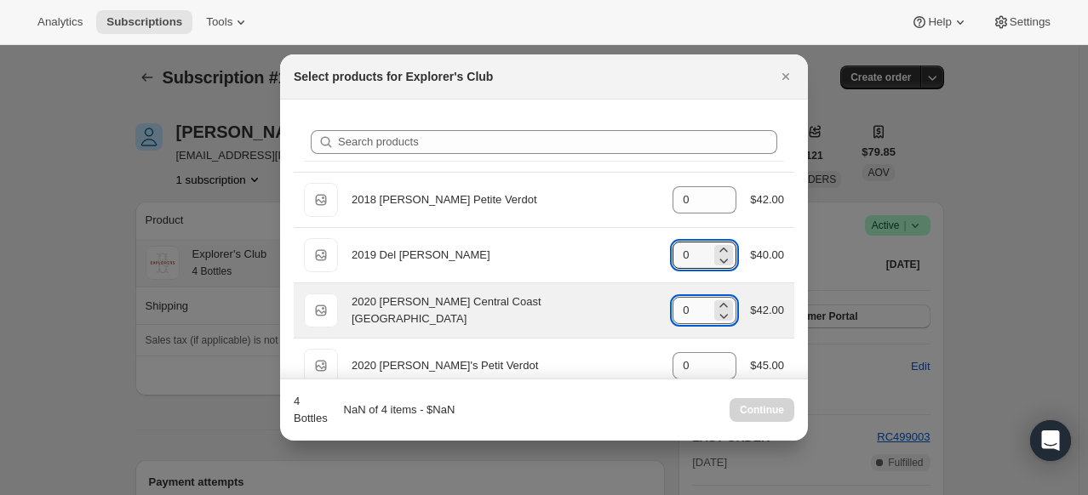
click at [692, 312] on input "0" at bounding box center [692, 310] width 38 height 27
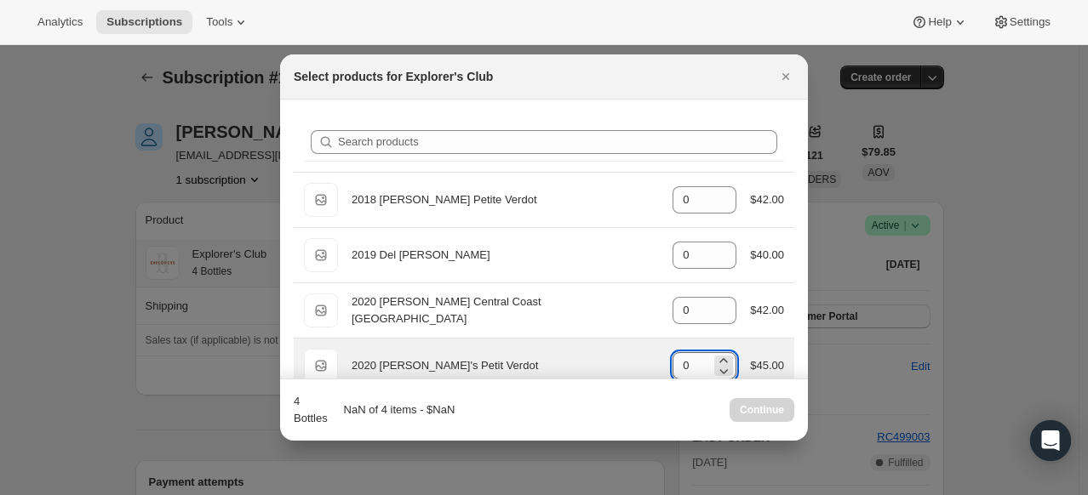
click at [702, 354] on input "0" at bounding box center [692, 365] width 38 height 27
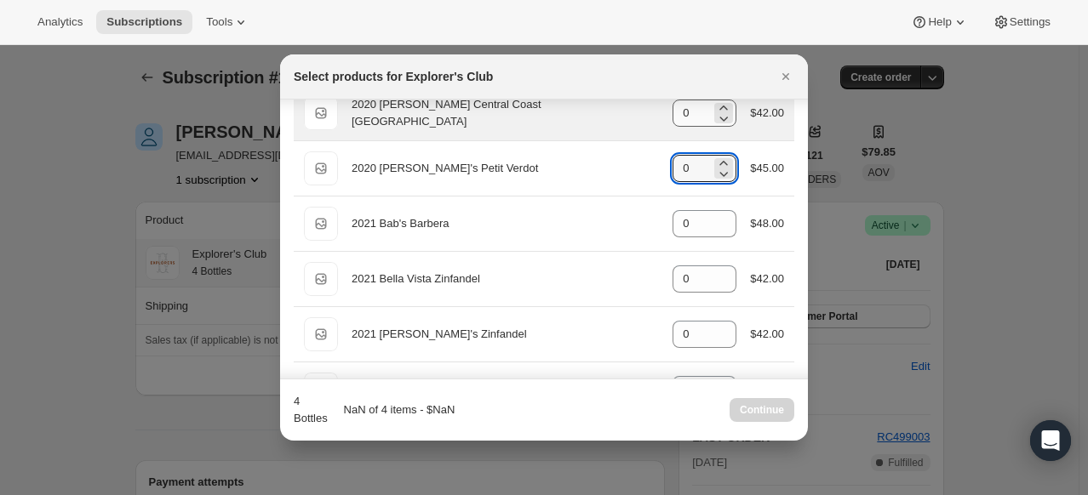
scroll to position [255, 0]
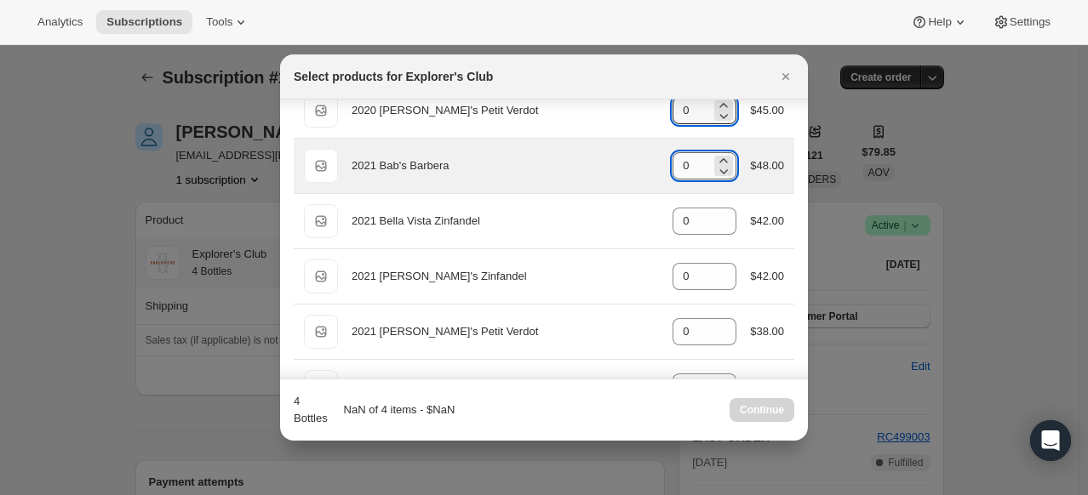
click at [691, 160] on input "0" at bounding box center [692, 165] width 38 height 27
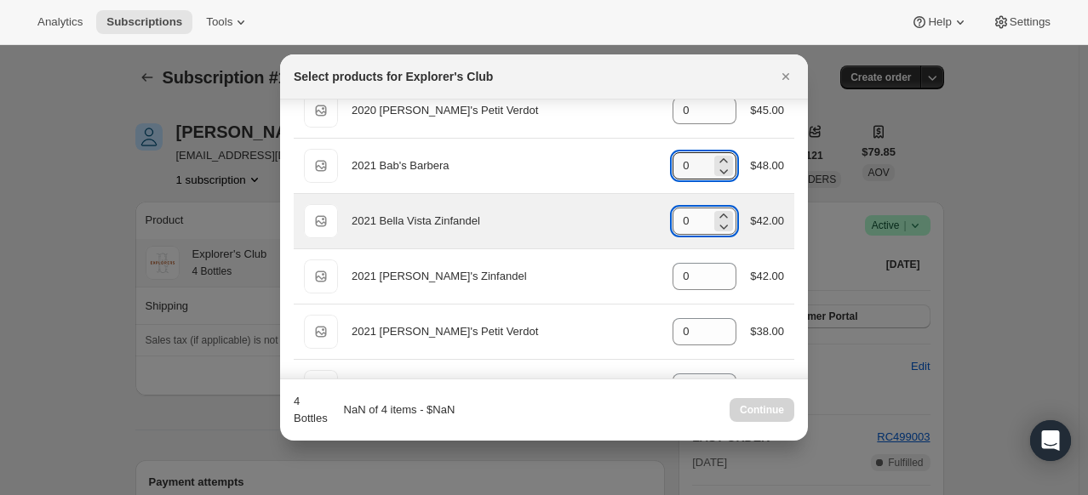
click at [689, 220] on input "0" at bounding box center [692, 221] width 38 height 27
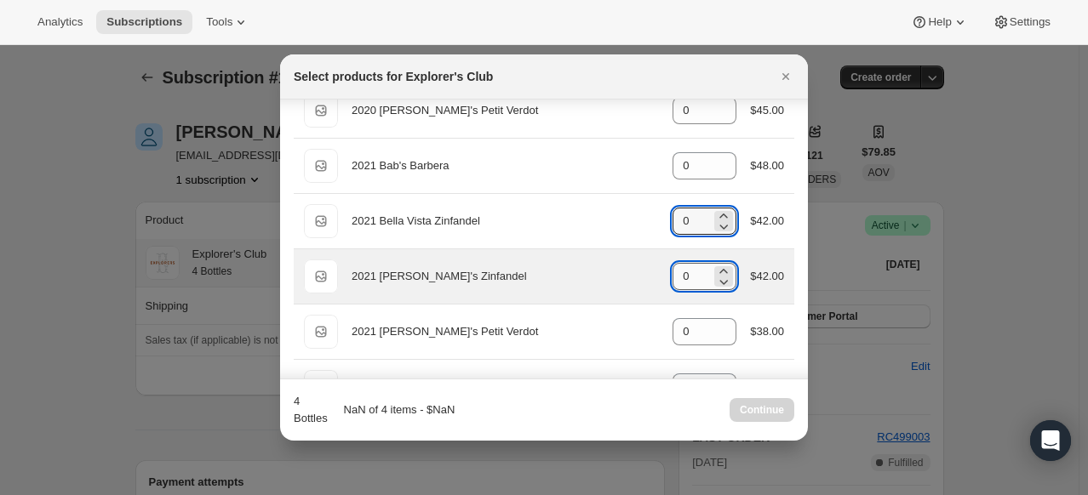
click at [696, 274] on input "0" at bounding box center [692, 276] width 38 height 27
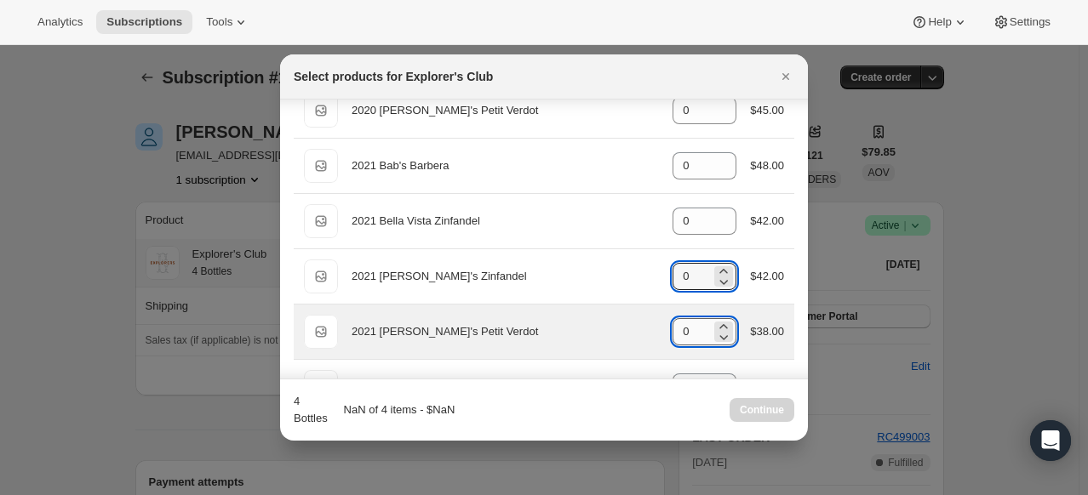
click at [695, 329] on input "0" at bounding box center [692, 331] width 38 height 27
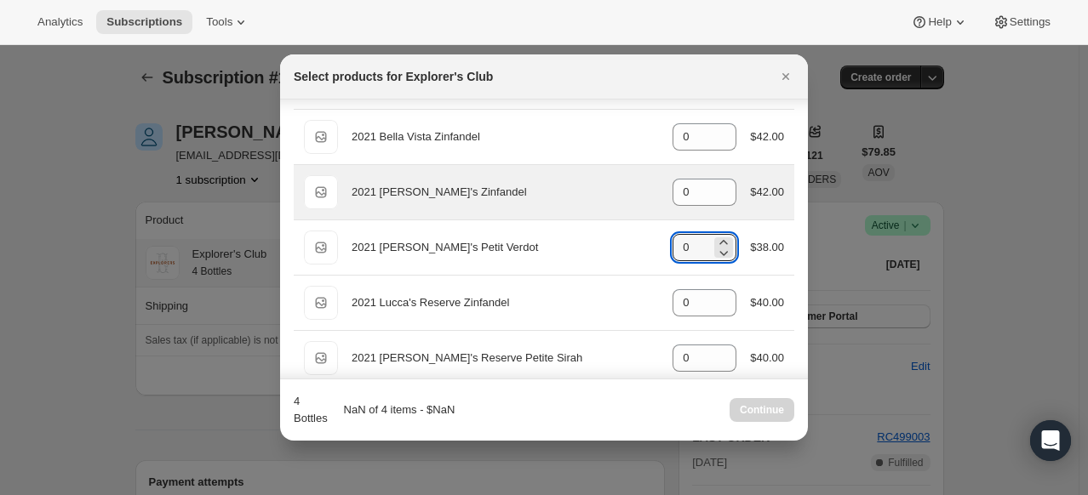
scroll to position [341, 0]
click at [683, 298] on input "0" at bounding box center [692, 302] width 38 height 27
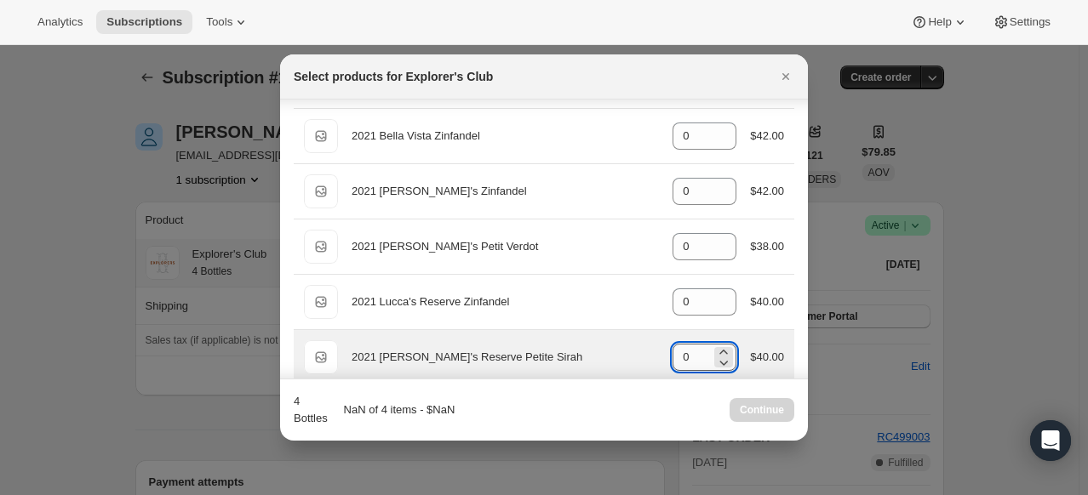
click at [691, 347] on input "0" at bounding box center [692, 357] width 38 height 27
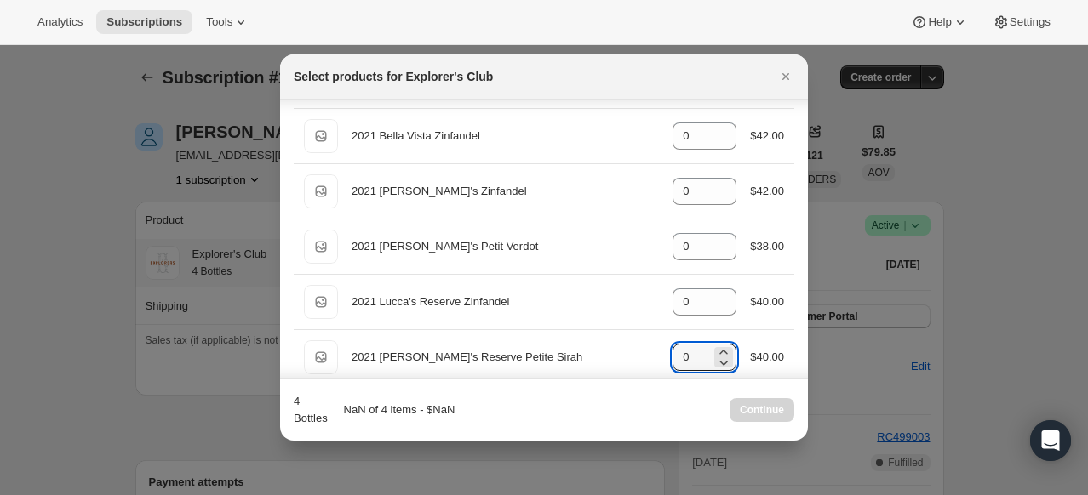
scroll to position [511, 0]
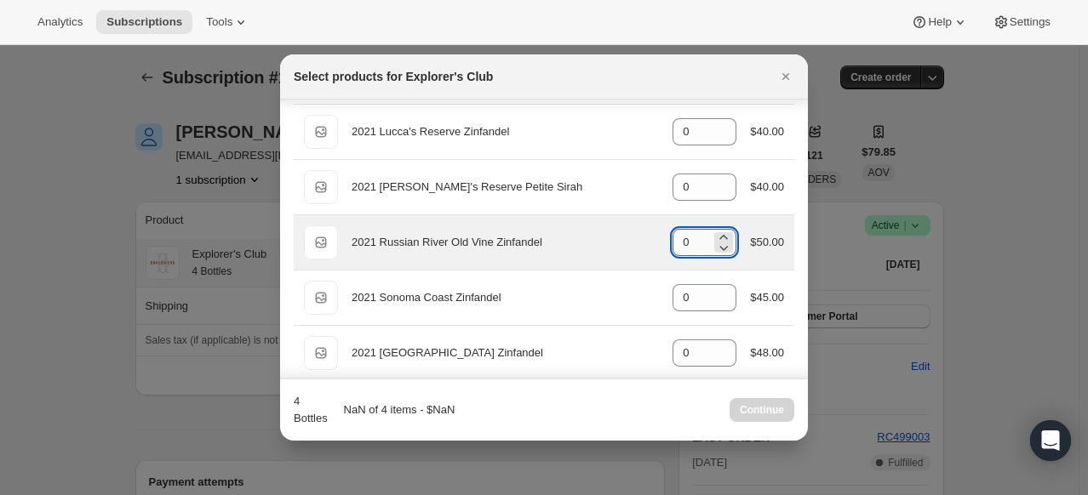
click at [702, 240] on input "0" at bounding box center [692, 242] width 38 height 27
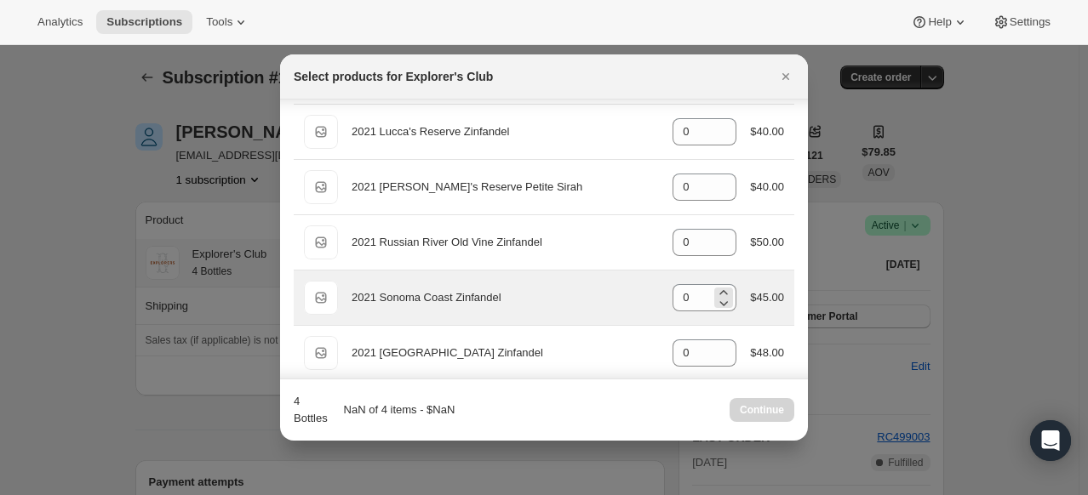
click at [704, 304] on div "0" at bounding box center [705, 297] width 64 height 27
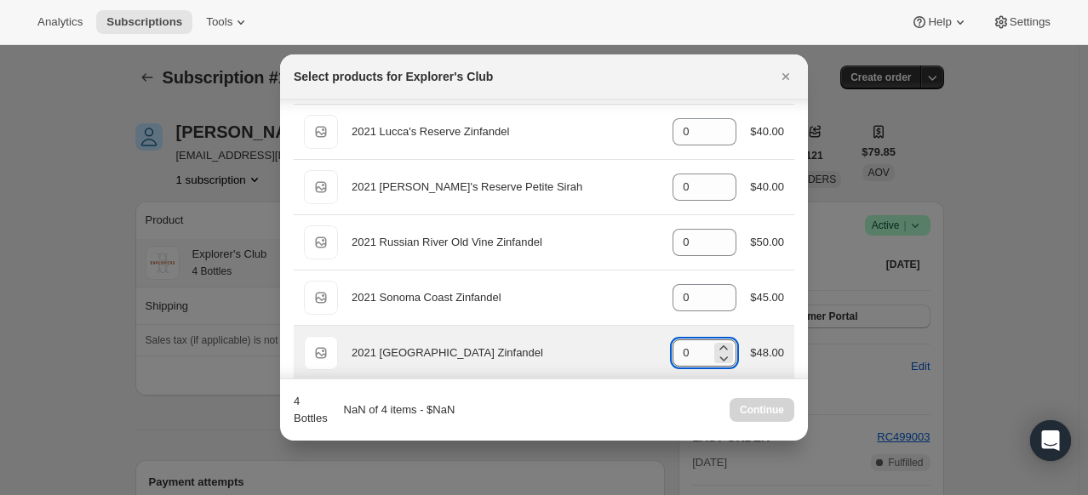
click at [688, 340] on input "0" at bounding box center [692, 353] width 38 height 27
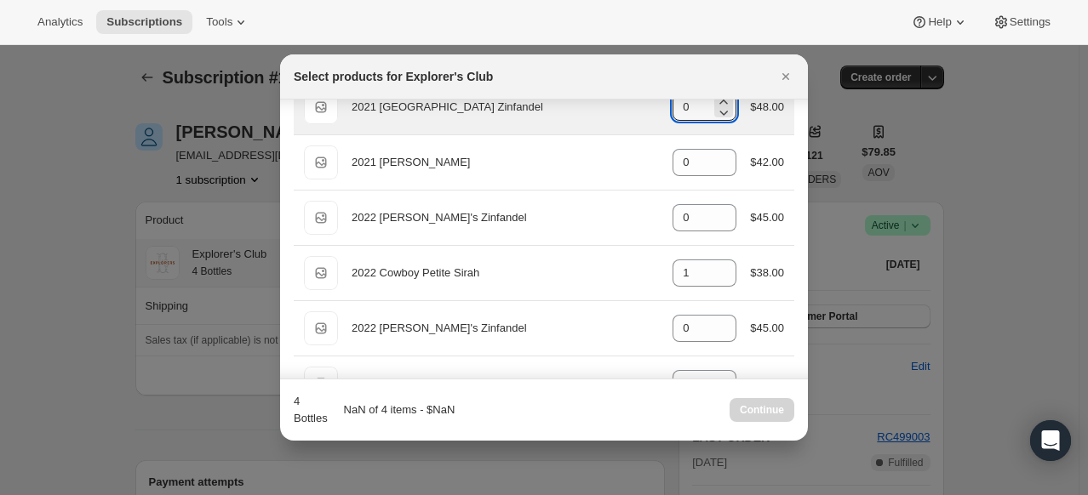
scroll to position [766, 0]
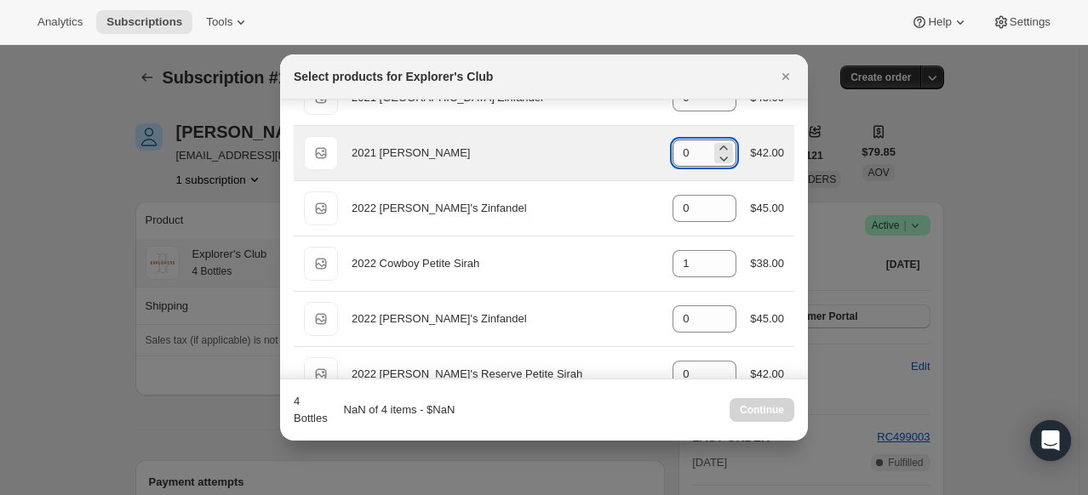
click at [688, 158] on input "0" at bounding box center [692, 153] width 38 height 27
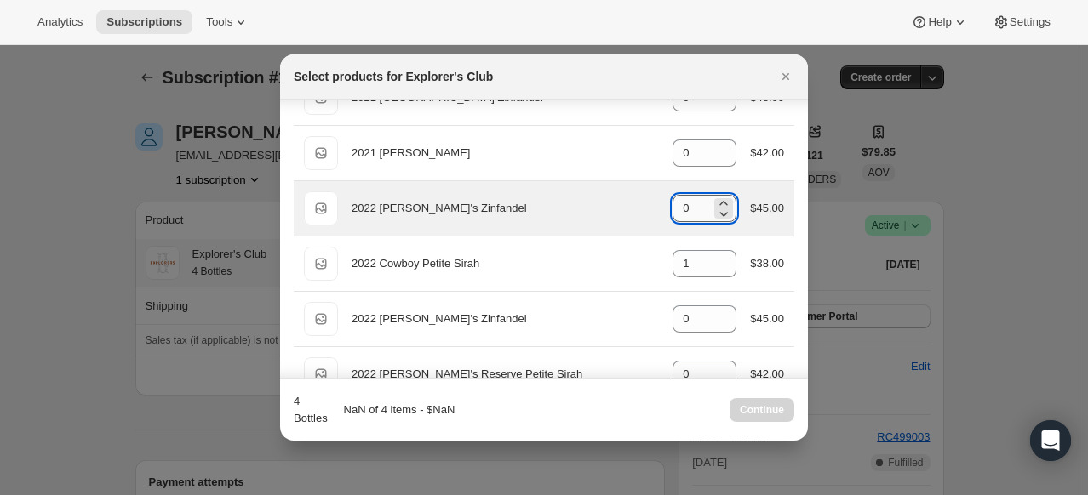
click at [696, 205] on input "0" at bounding box center [692, 208] width 38 height 27
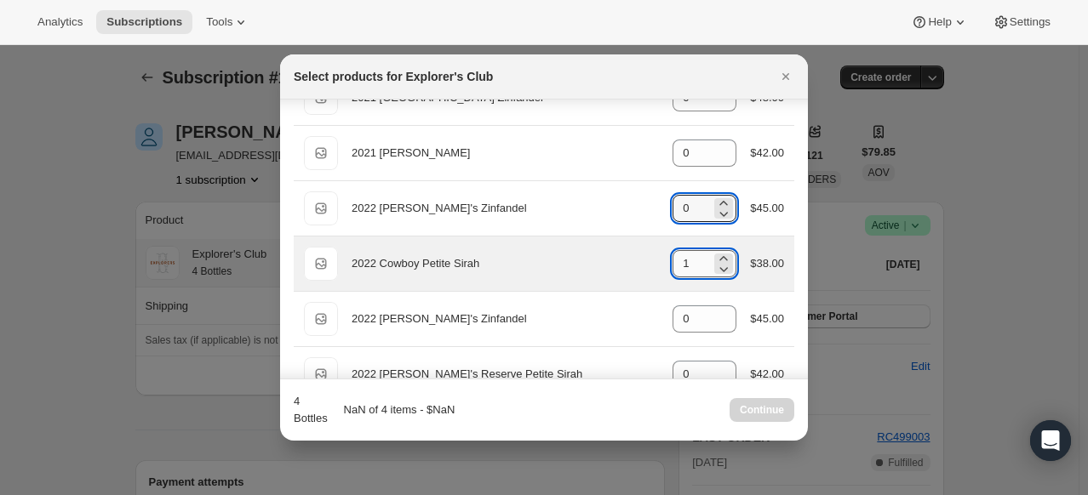
click at [684, 266] on input "1" at bounding box center [692, 263] width 38 height 27
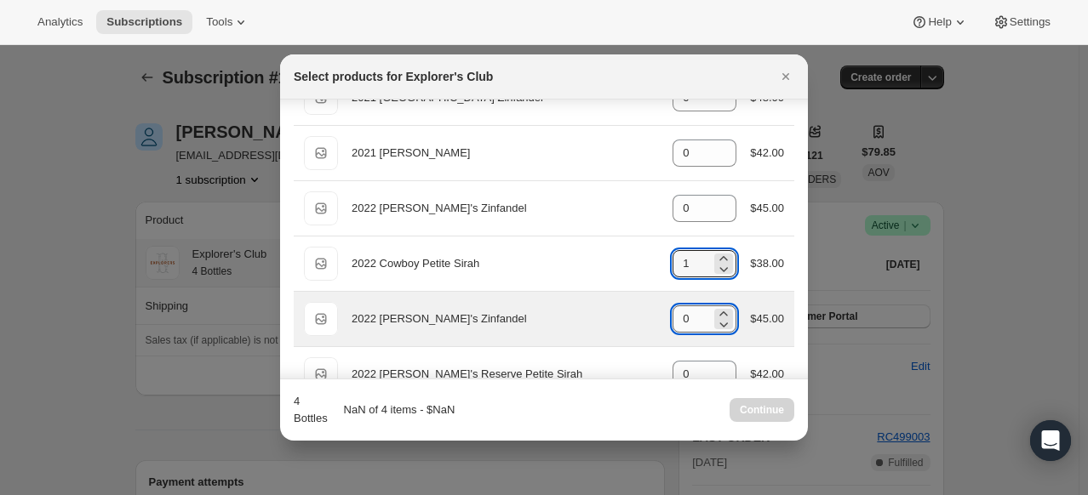
click at [679, 314] on input "0" at bounding box center [692, 319] width 38 height 27
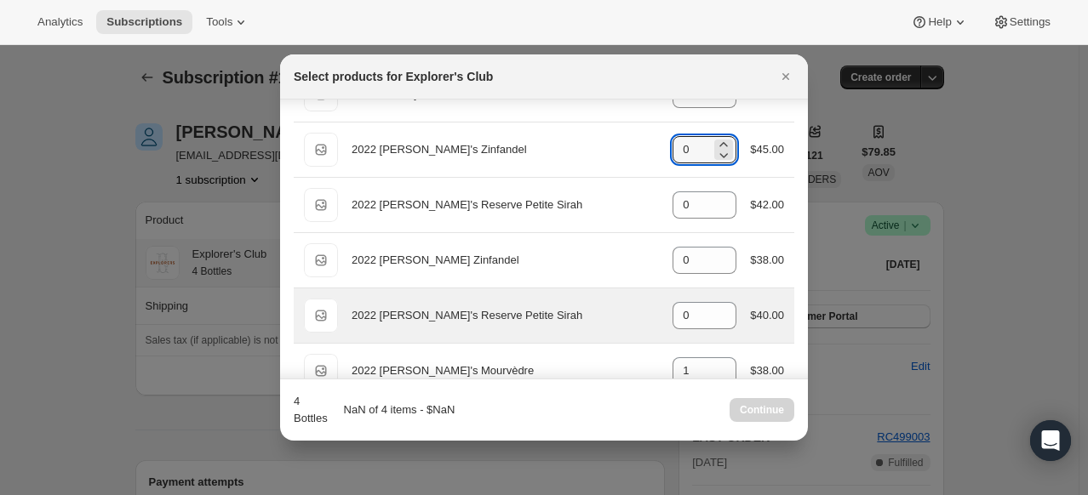
scroll to position [936, 0]
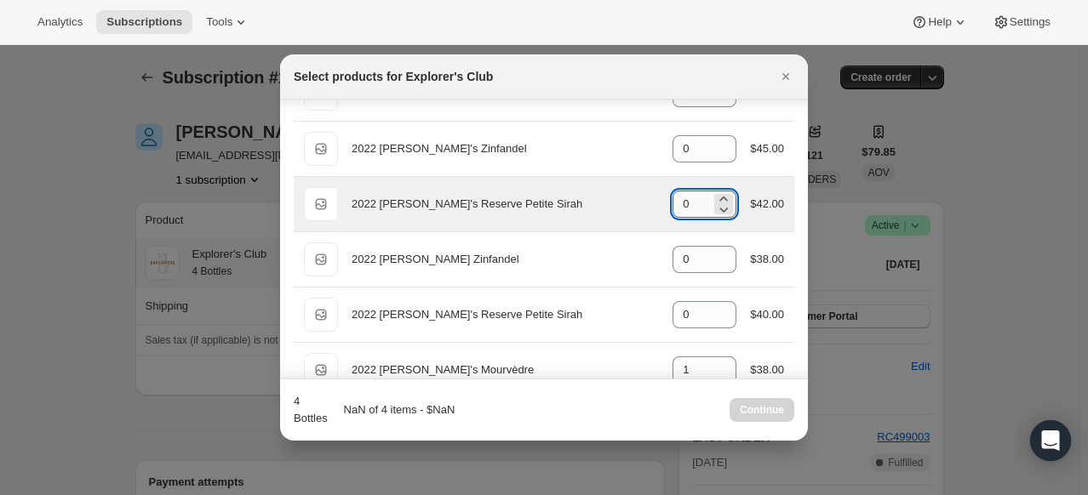
click at [697, 196] on input "0" at bounding box center [692, 204] width 38 height 27
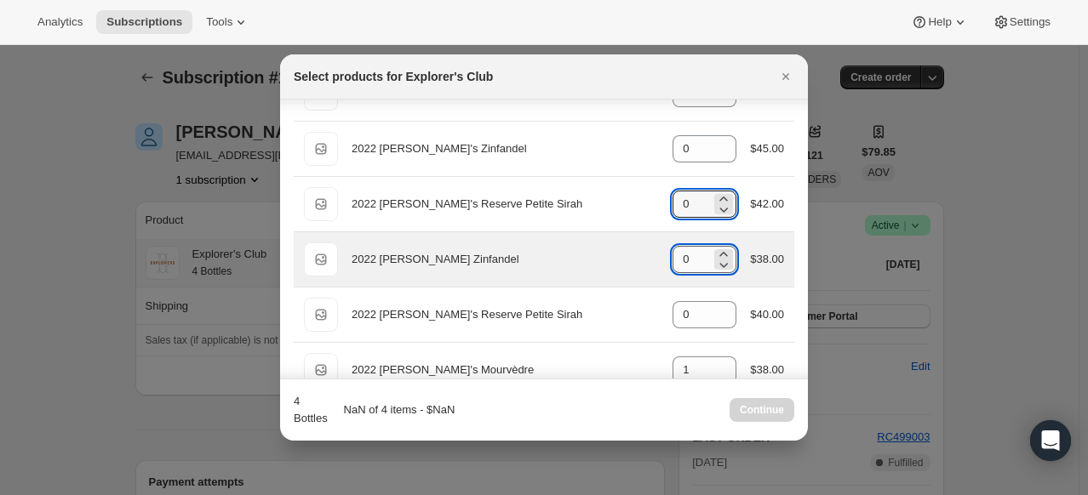
click at [689, 261] on input "0" at bounding box center [692, 259] width 38 height 27
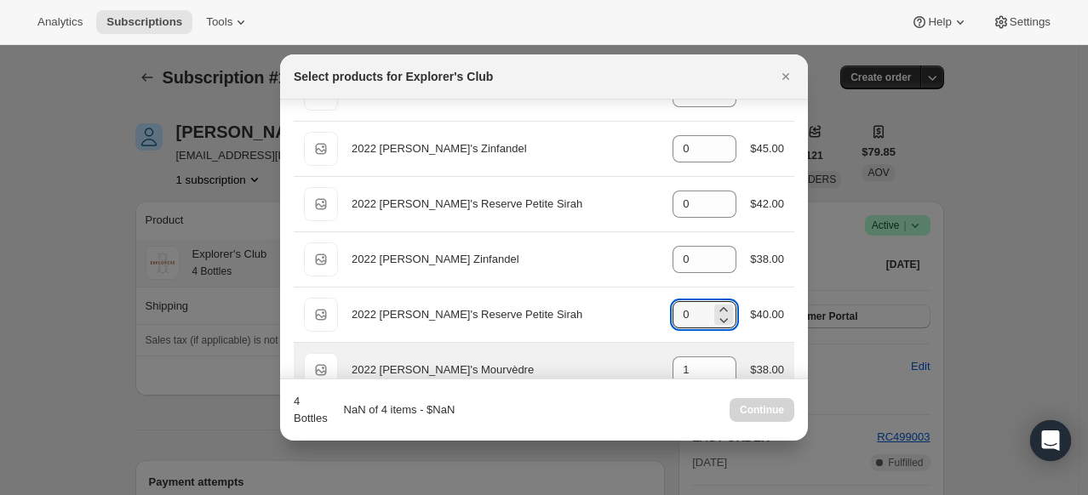
drag, startPoint x: 695, startPoint y: 304, endPoint x: 674, endPoint y: 346, distance: 46.5
click at [695, 305] on input "0" at bounding box center [692, 314] width 38 height 27
click at [691, 365] on input "1" at bounding box center [692, 370] width 38 height 27
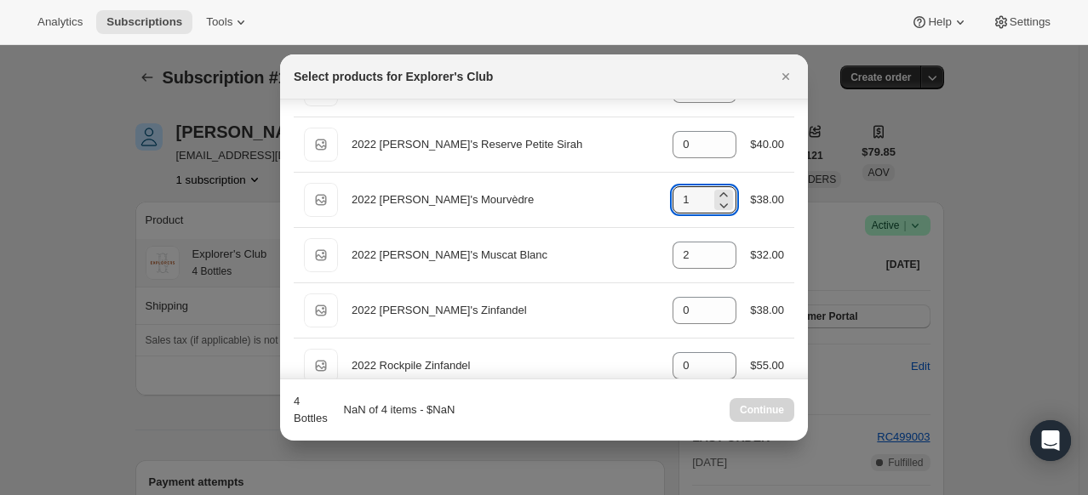
scroll to position [1107, 0]
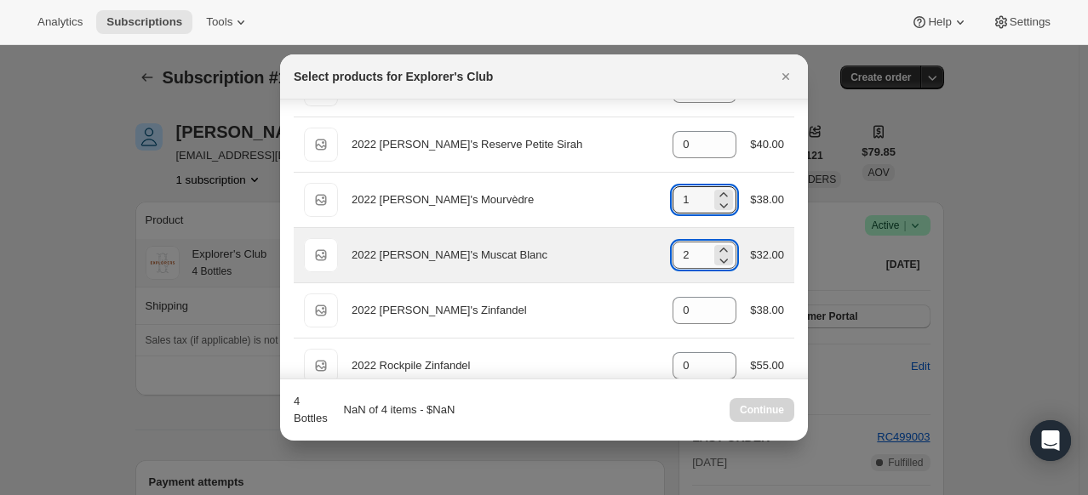
click at [691, 249] on input "2" at bounding box center [692, 255] width 38 height 27
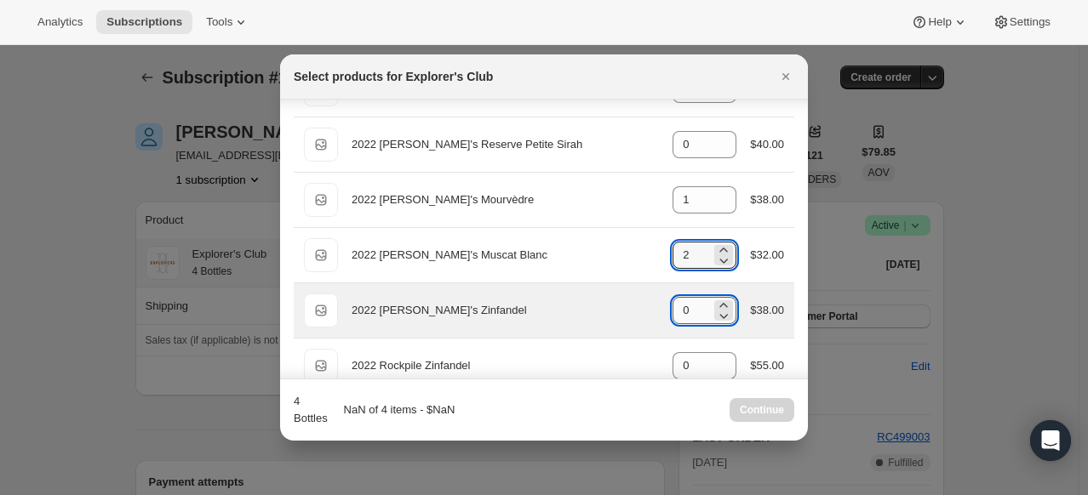
click at [691, 305] on input "0" at bounding box center [692, 310] width 38 height 27
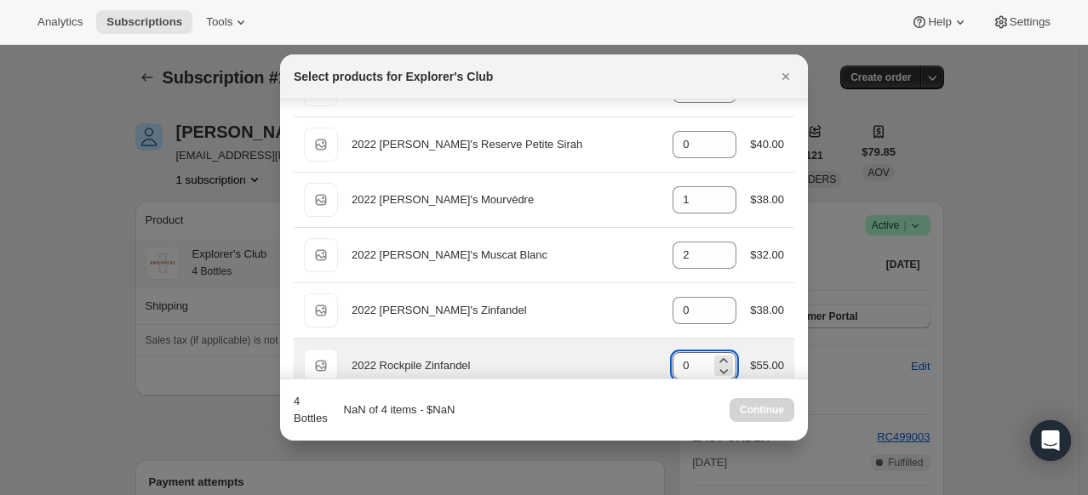
click at [695, 363] on input "0" at bounding box center [692, 365] width 38 height 27
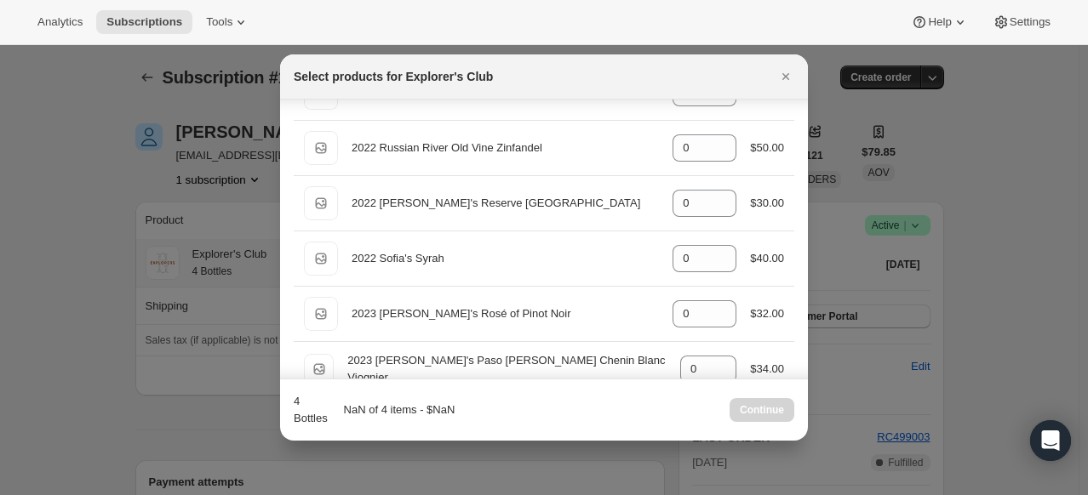
scroll to position [1461, 0]
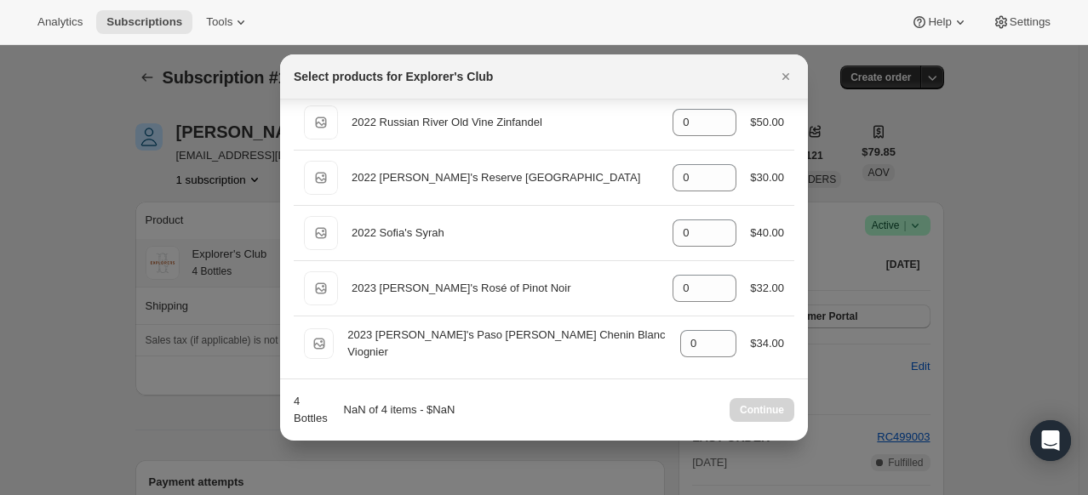
click at [765, 405] on div "Continue" at bounding box center [762, 410] width 65 height 24
click at [765, 406] on div "Continue" at bounding box center [762, 410] width 65 height 24
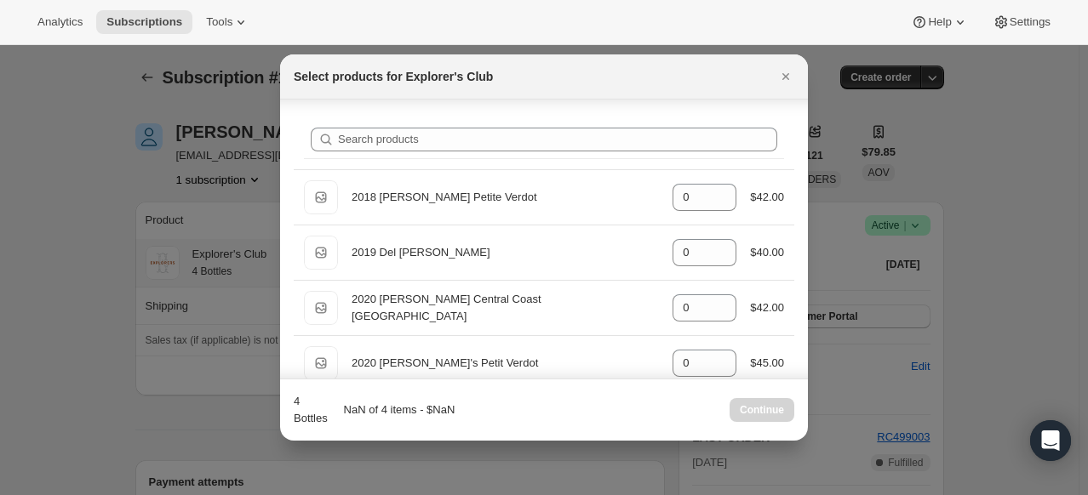
scroll to position [0, 0]
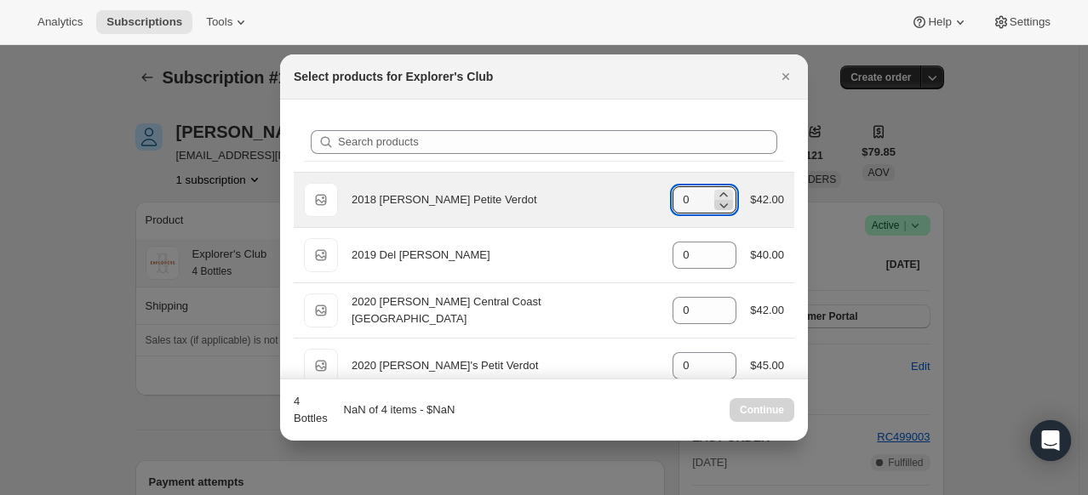
click at [722, 203] on icon ":reg:" at bounding box center [723, 205] width 17 height 17
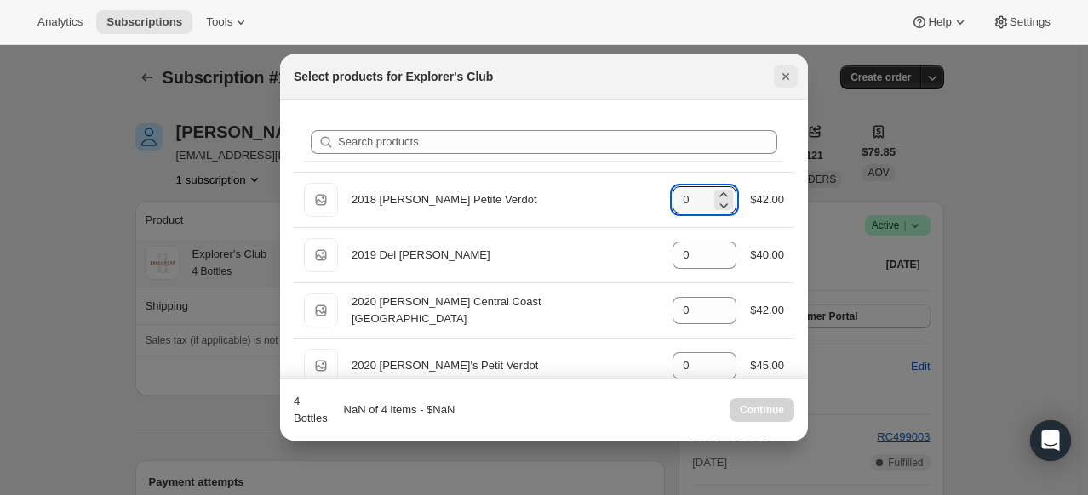
click at [787, 80] on icon "Close" at bounding box center [785, 76] width 17 height 17
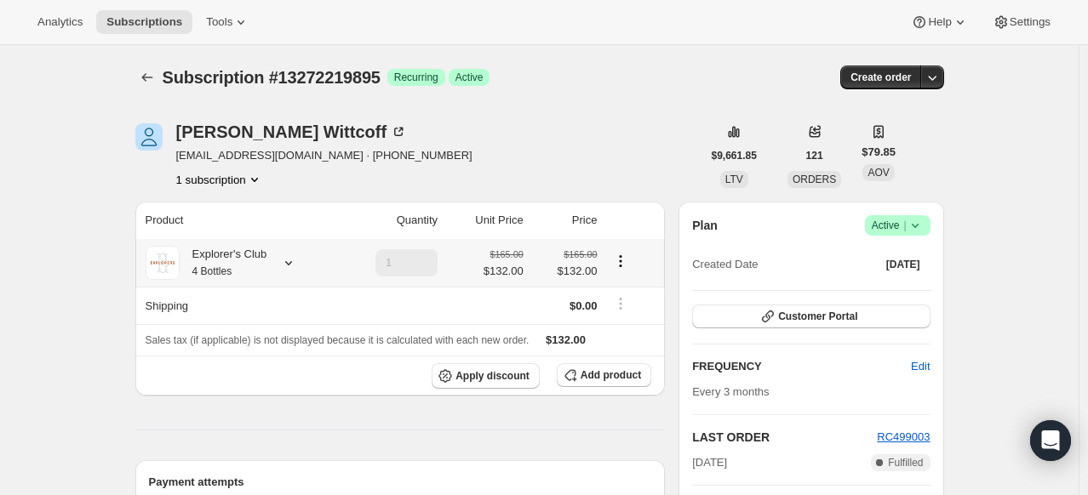
drag, startPoint x: 299, startPoint y: 254, endPoint x: 292, endPoint y: 261, distance: 10.3
click at [297, 257] on div "Explorer's Club 4 Bottles" at bounding box center [239, 263] width 186 height 34
click at [292, 262] on icon at bounding box center [288, 263] width 17 height 17
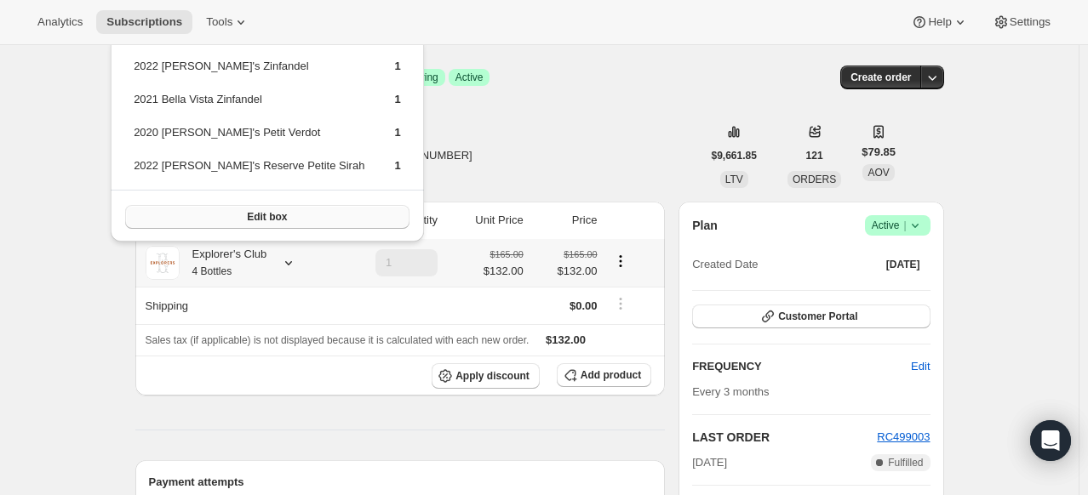
click at [281, 218] on button "Edit box" at bounding box center [267, 217] width 284 height 24
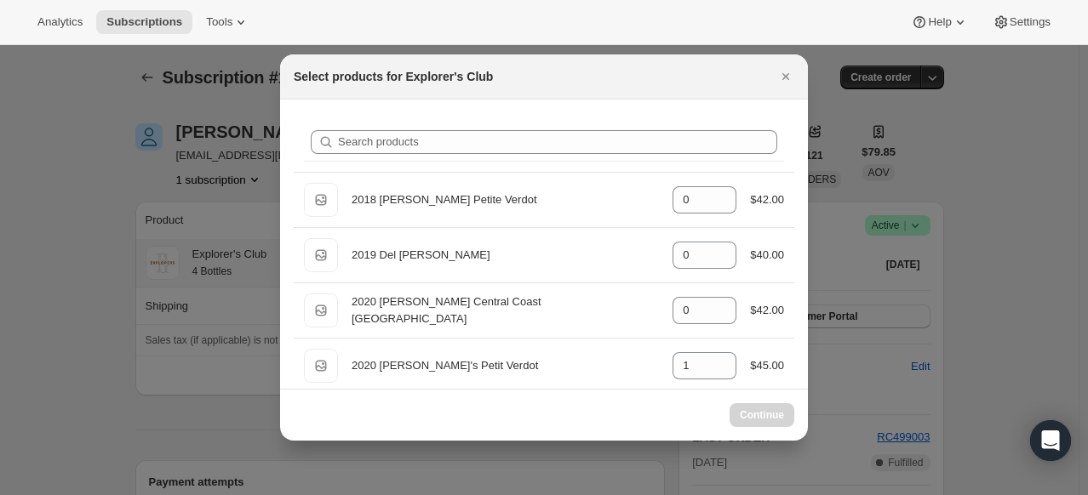
scroll to position [85, 0]
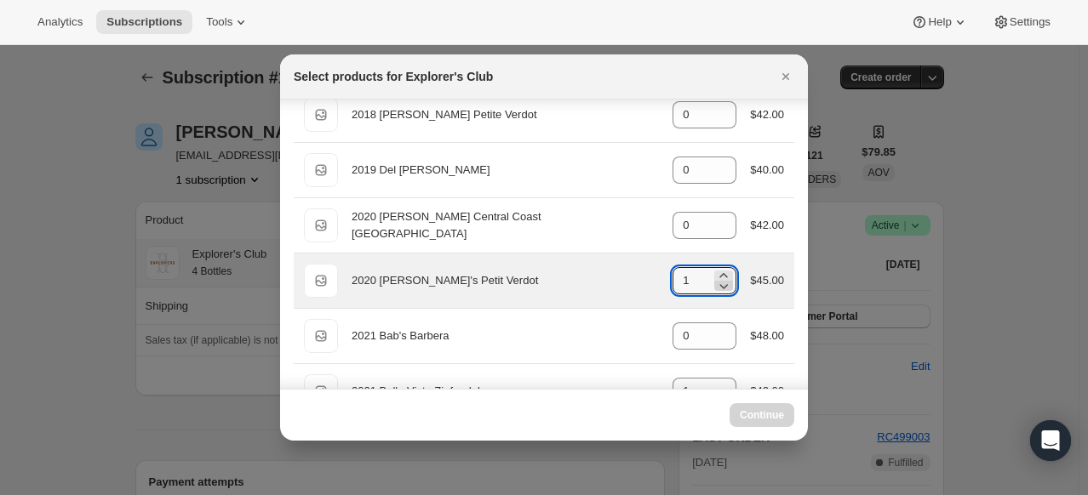
click at [717, 283] on icon ":rg3:" at bounding box center [723, 286] width 17 height 17
click at [716, 289] on icon ":rg3:" at bounding box center [723, 286] width 17 height 17
type input "0"
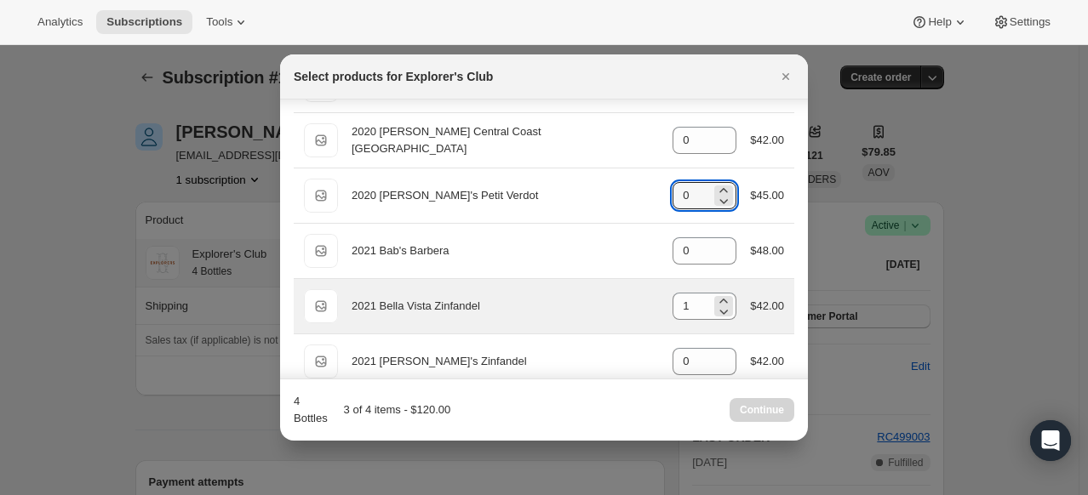
click at [725, 317] on div "1" at bounding box center [705, 306] width 64 height 27
click at [722, 315] on icon ":rg3:" at bounding box center [723, 311] width 17 height 17
type input "0"
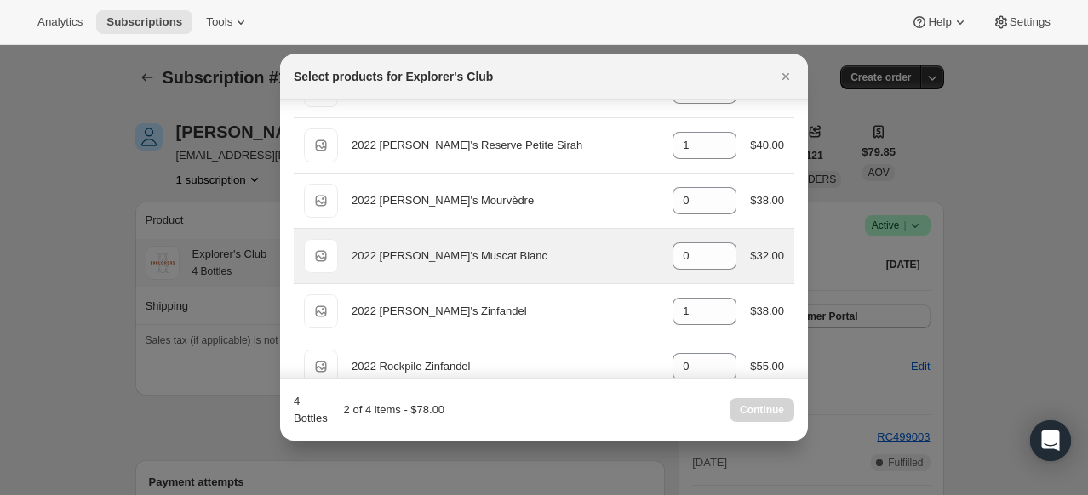
scroll to position [1107, 0]
click at [719, 243] on icon ":rg3:" at bounding box center [723, 250] width 17 height 17
type input "2"
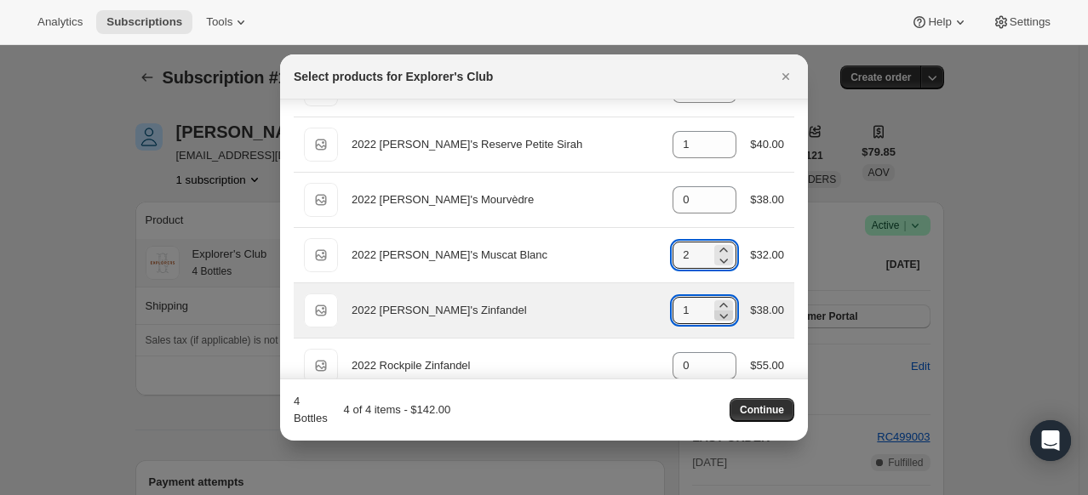
click at [720, 314] on icon ":rg3:" at bounding box center [724, 316] width 9 height 5
type input "0"
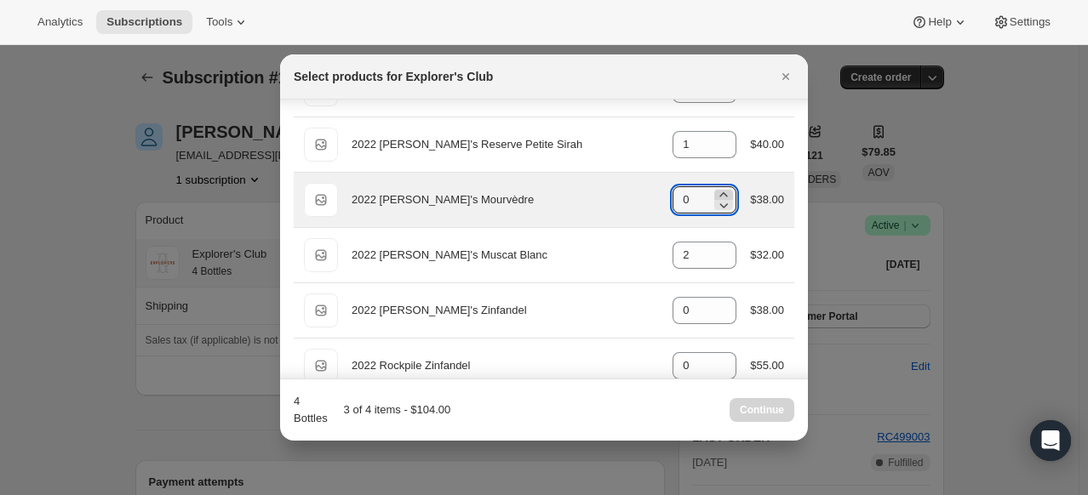
click at [715, 189] on icon ":rg3:" at bounding box center [723, 194] width 17 height 17
type input "1"
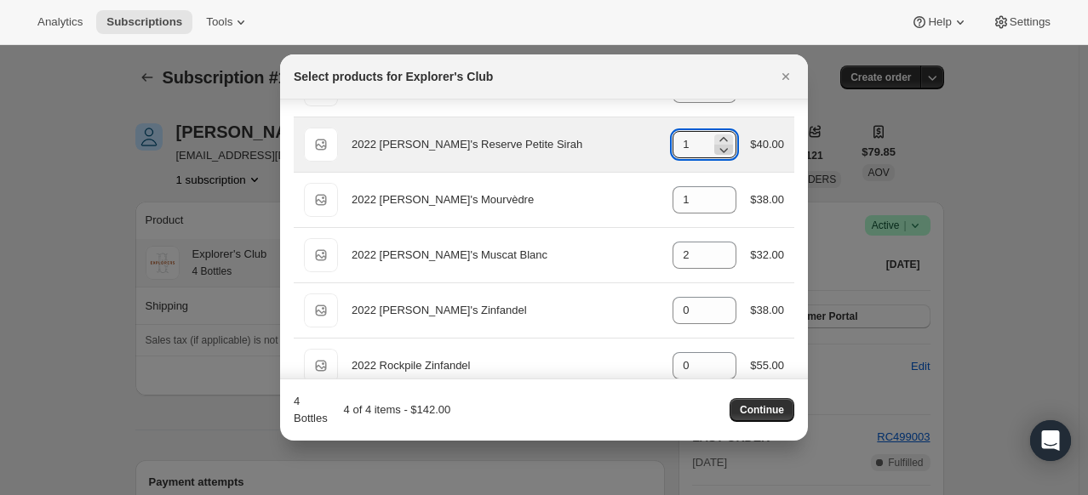
click at [720, 148] on icon ":rg3:" at bounding box center [724, 150] width 9 height 5
type input "0"
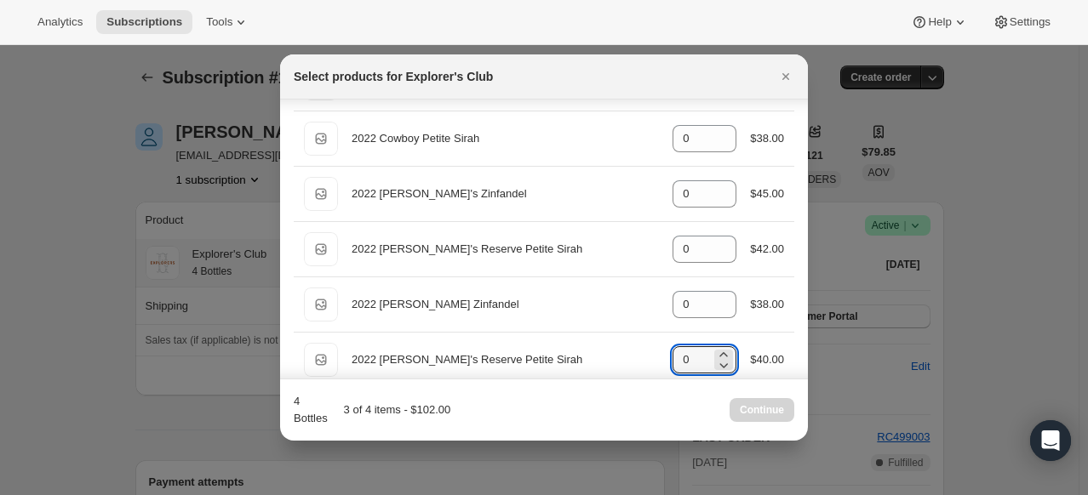
scroll to position [865, 0]
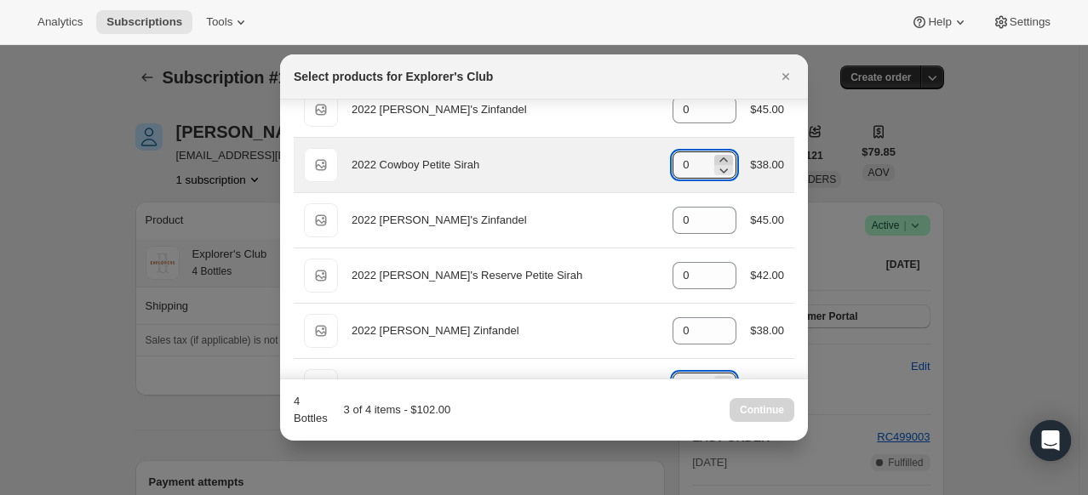
click at [720, 157] on icon ":rg3:" at bounding box center [724, 159] width 8 height 4
type input "1"
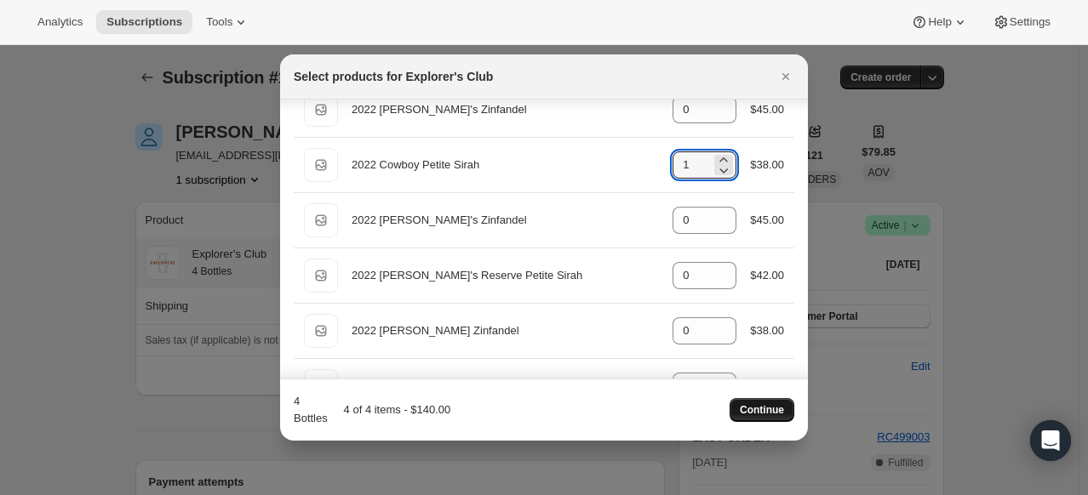
click at [760, 411] on span "Continue" at bounding box center [762, 411] width 44 height 14
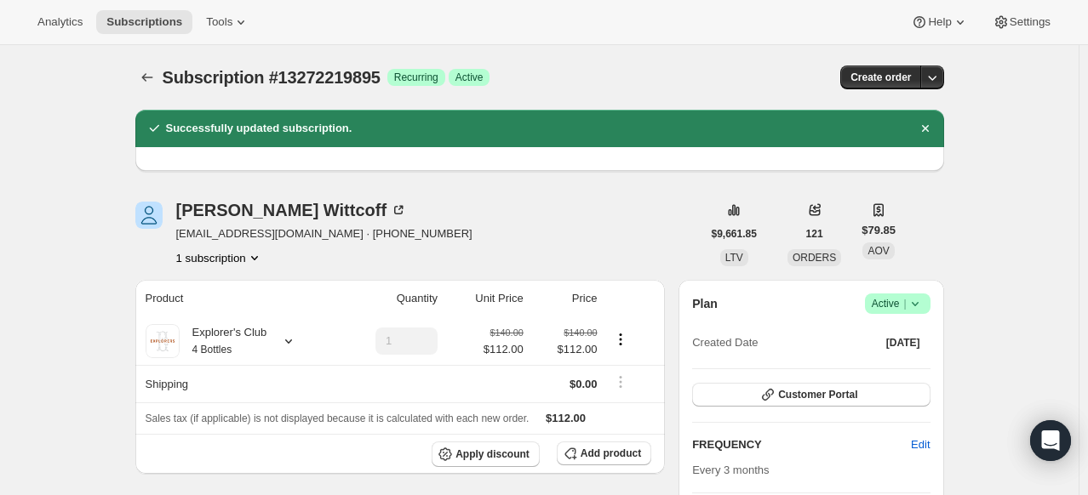
scroll to position [85, 0]
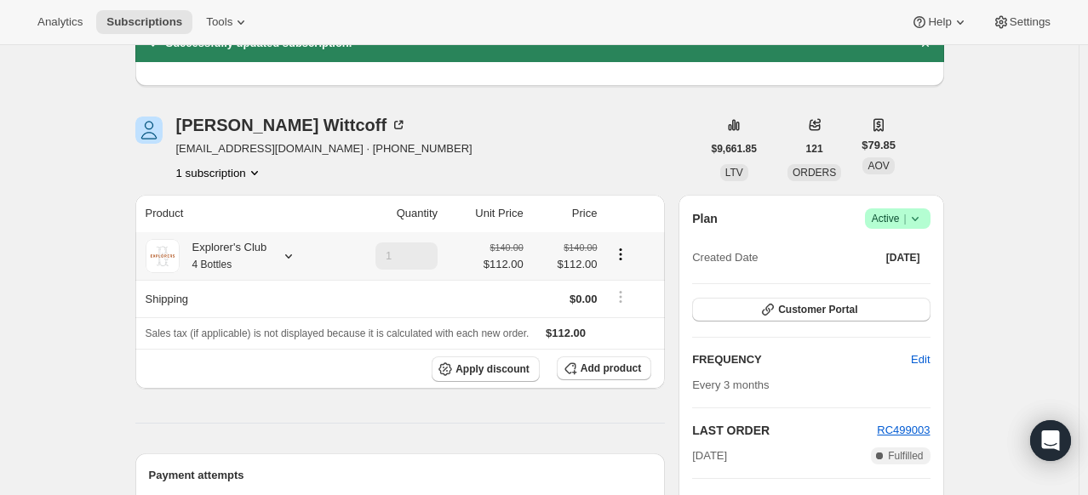
click at [293, 260] on icon at bounding box center [288, 256] width 17 height 17
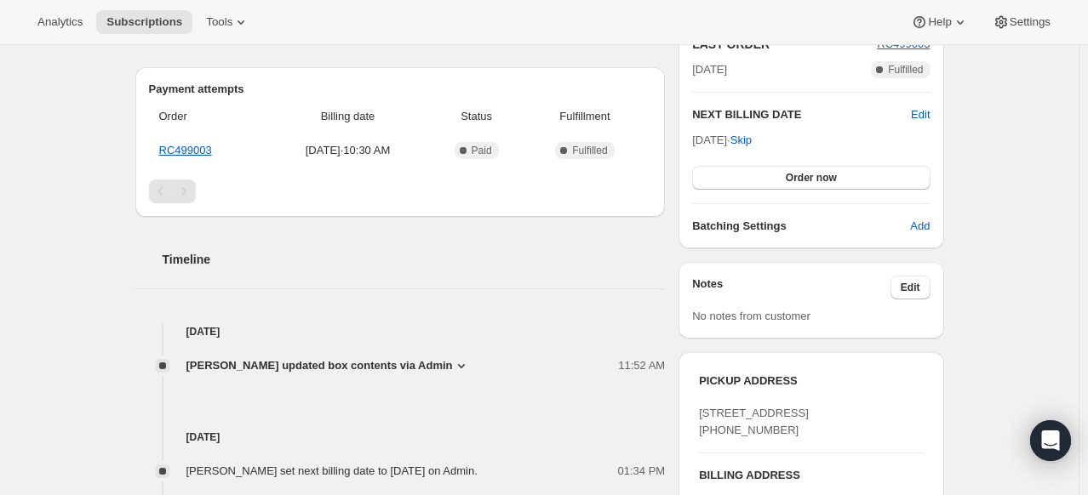
scroll to position [341, 0]
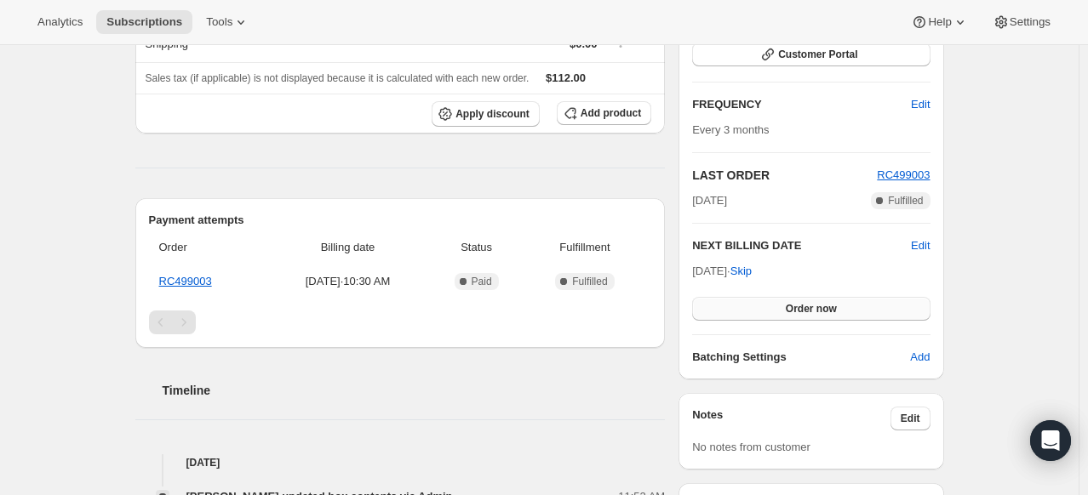
click at [807, 311] on span "Order now" at bounding box center [811, 309] width 51 height 14
click at [807, 311] on span "Click to confirm" at bounding box center [810, 309] width 77 height 14
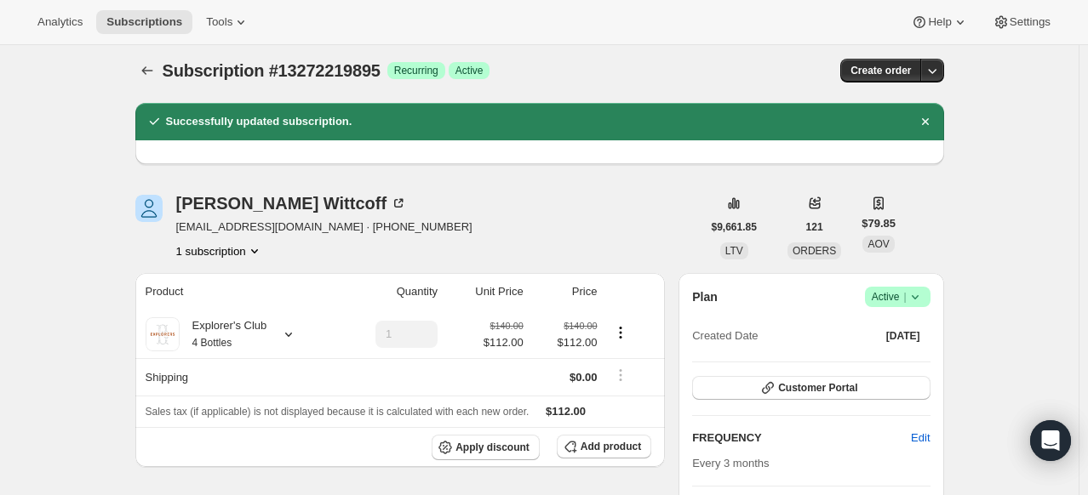
scroll to position [0, 0]
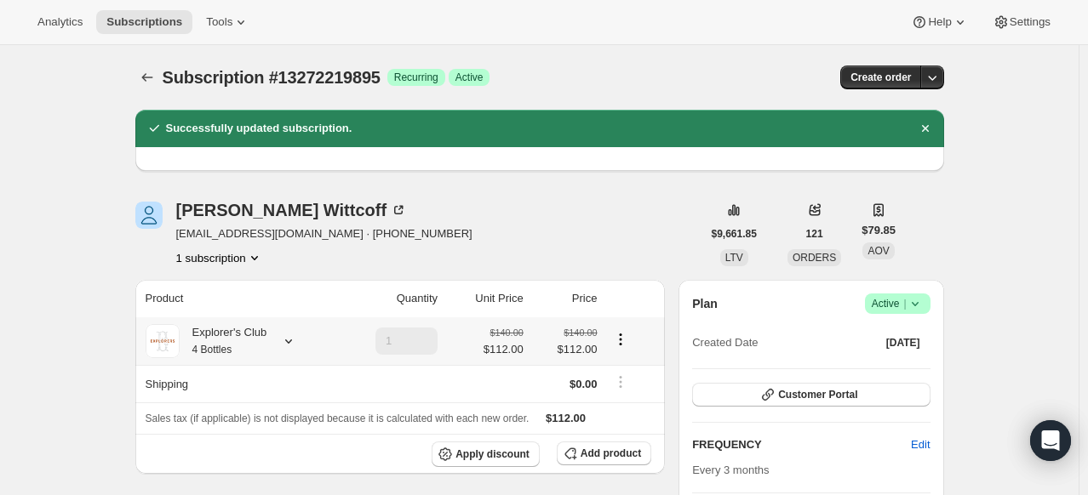
click at [293, 335] on icon at bounding box center [288, 341] width 17 height 17
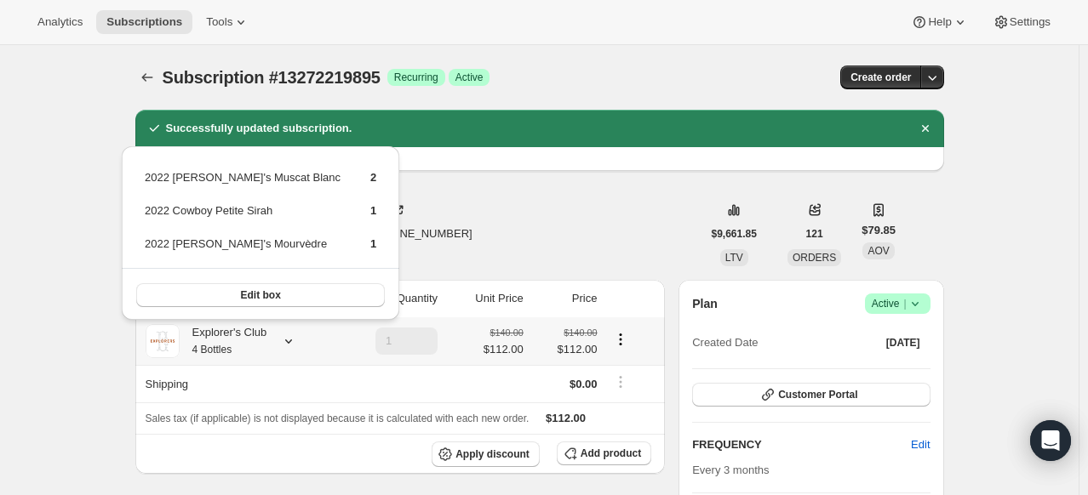
click at [241, 356] on div "Explorer's Club 4 Bottles" at bounding box center [224, 341] width 88 height 34
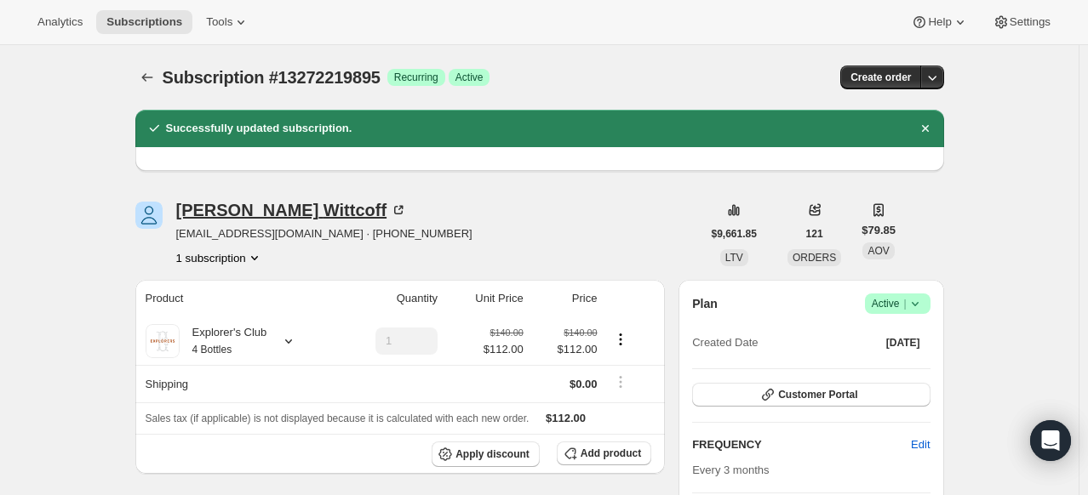
click at [390, 211] on icon at bounding box center [398, 210] width 17 height 17
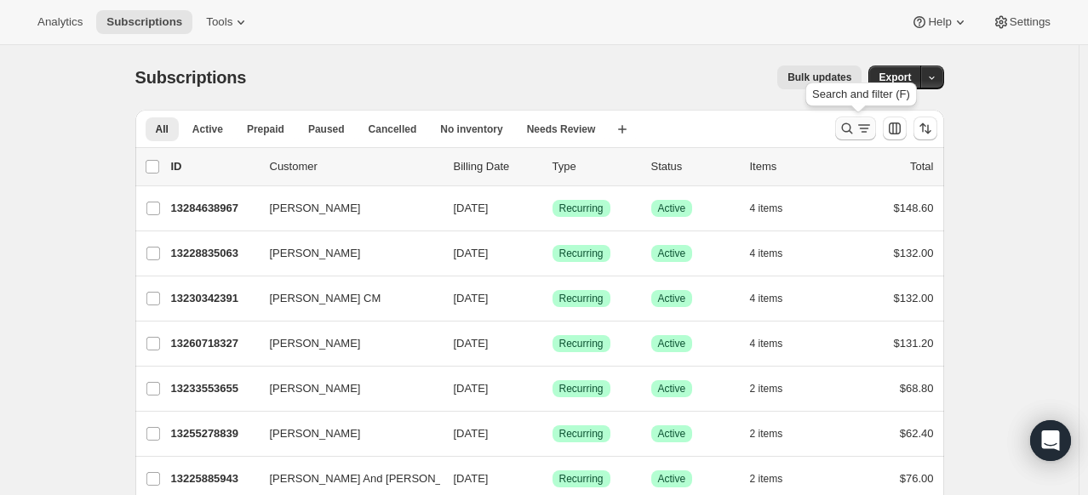
click at [853, 132] on icon "Search and filter results" at bounding box center [847, 128] width 17 height 17
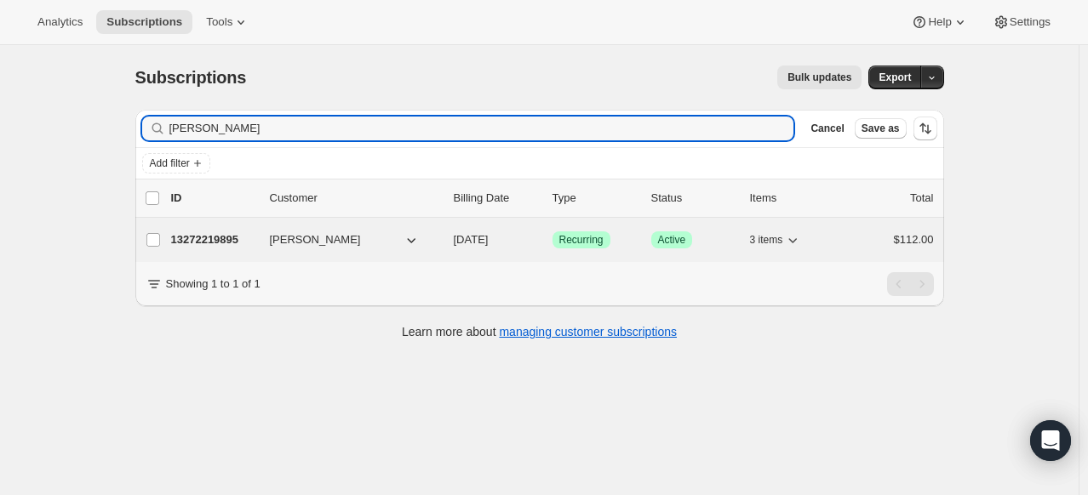
type input "[PERSON_NAME]"
click at [238, 238] on p "13272219895" at bounding box center [213, 240] width 85 height 17
